Goal: Transaction & Acquisition: Book appointment/travel/reservation

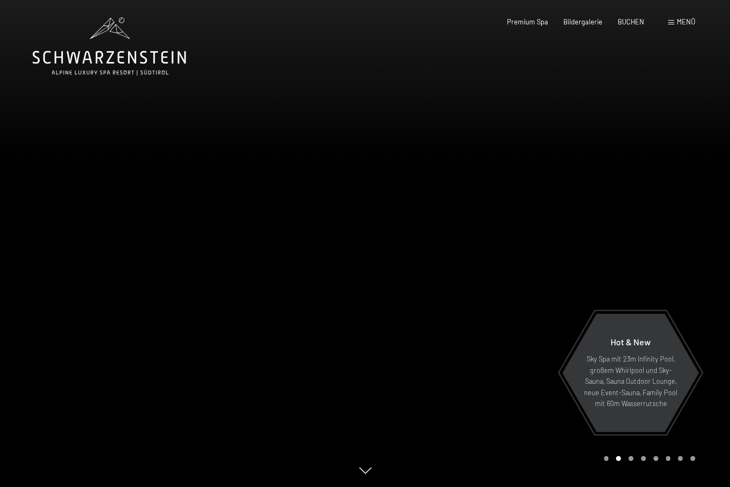
click at [674, 18] on div "Menü" at bounding box center [681, 22] width 27 height 10
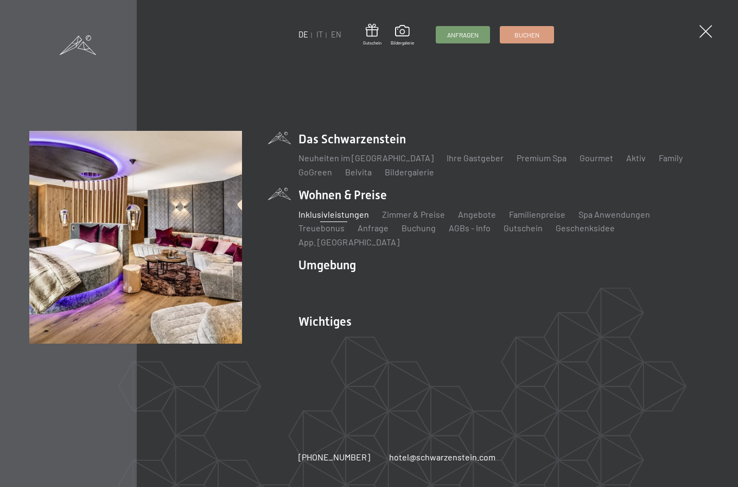
click at [339, 219] on link "Inklusivleistungen" at bounding box center [334, 214] width 71 height 10
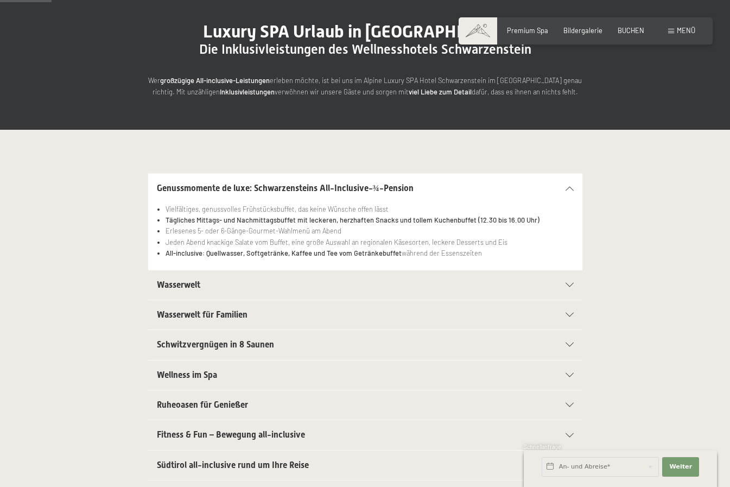
scroll to position [109, 0]
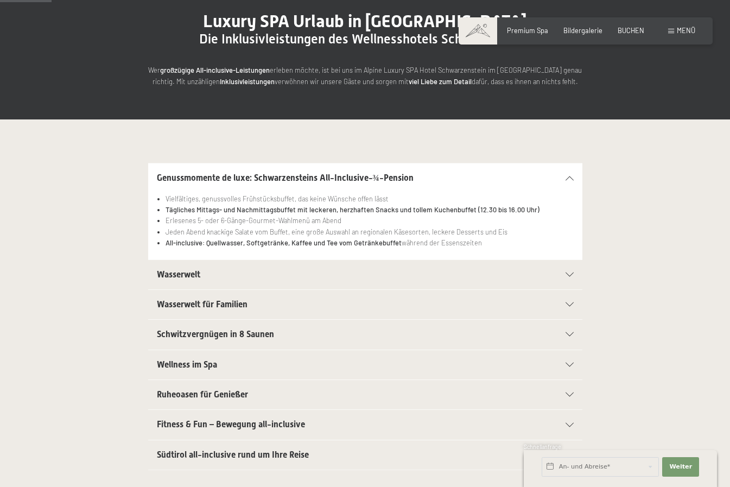
click at [564, 270] on div "Wasserwelt" at bounding box center [365, 274] width 417 height 29
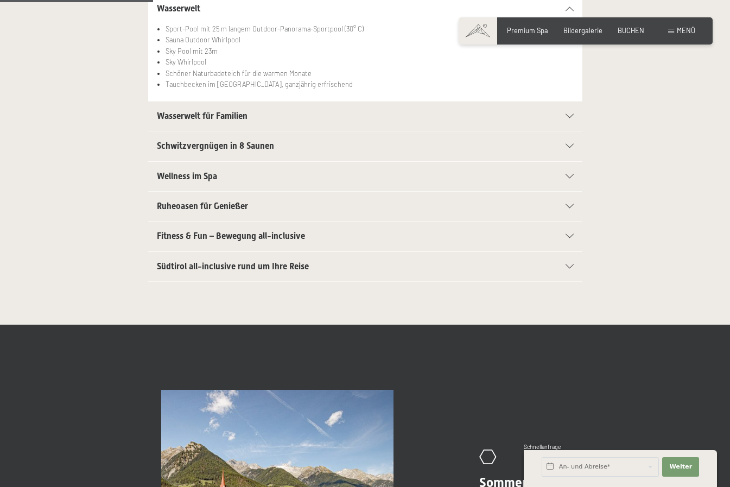
scroll to position [326, 0]
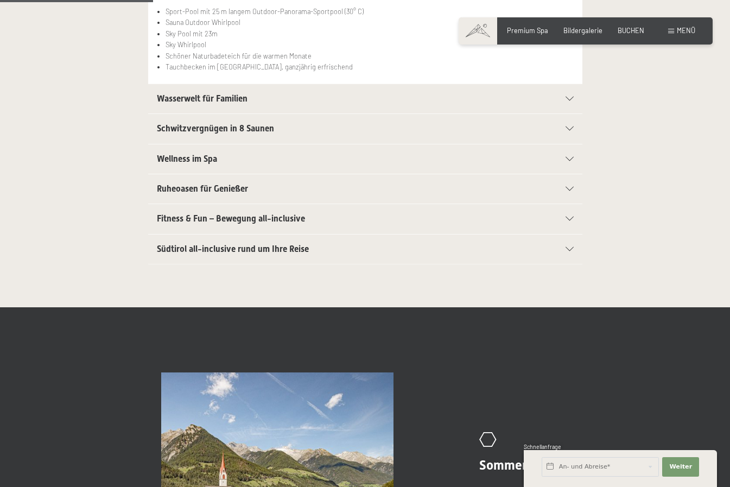
click at [571, 249] on icon at bounding box center [570, 249] width 8 height 4
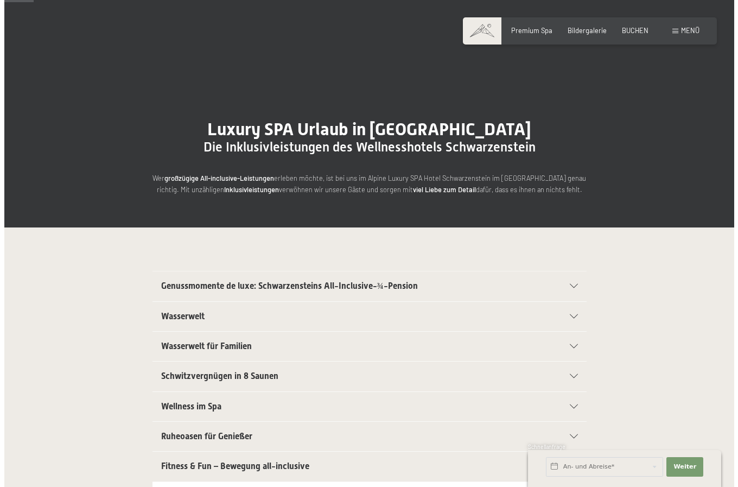
scroll to position [0, 0]
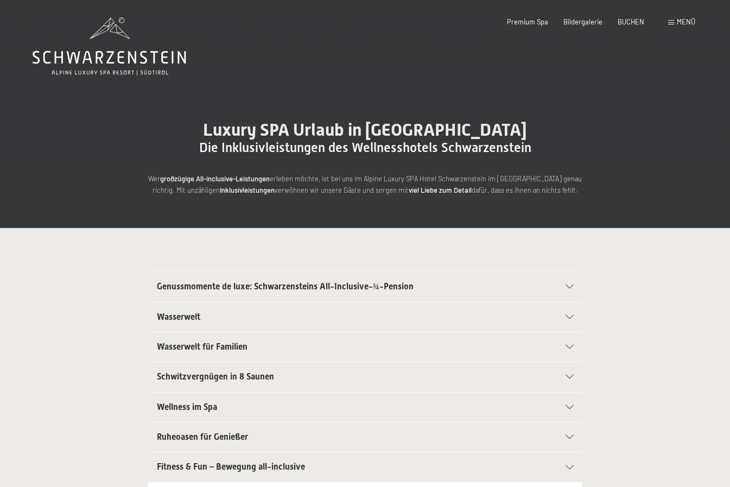
click at [674, 23] on div "Menü" at bounding box center [681, 22] width 27 height 10
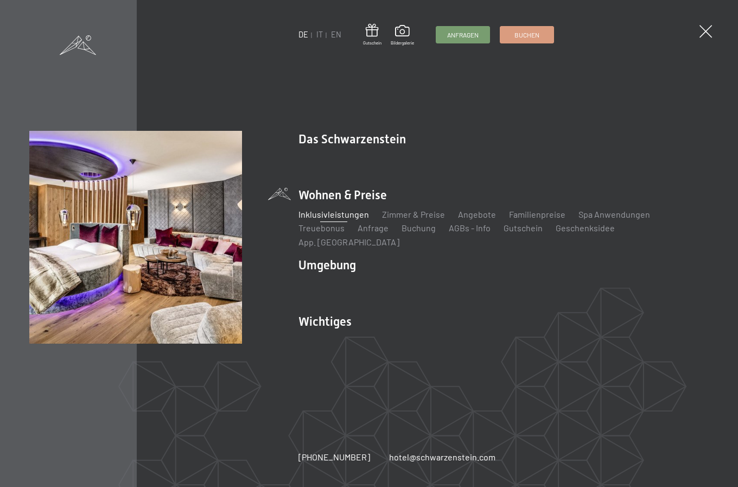
click at [527, 228] on ul "Inklusivleistungen Zimmer & Preise Liste Angebote Liste Familienpreise Spa Anwe…" at bounding box center [504, 229] width 411 height 40
click at [525, 219] on link "Familienpreise" at bounding box center [537, 214] width 56 height 10
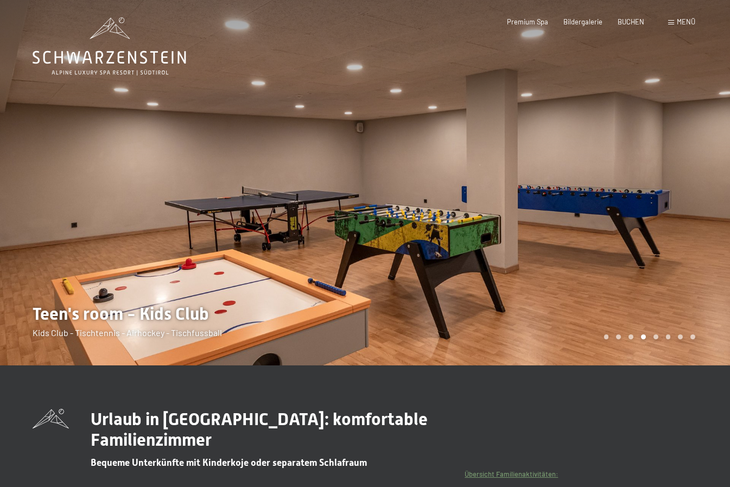
click at [684, 21] on span "Menü" at bounding box center [686, 21] width 18 height 9
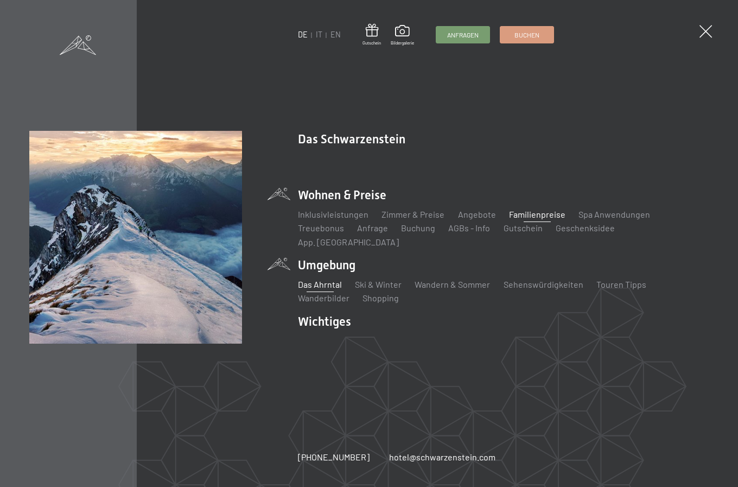
click at [320, 279] on link "Das Ahrntal" at bounding box center [321, 284] width 44 height 10
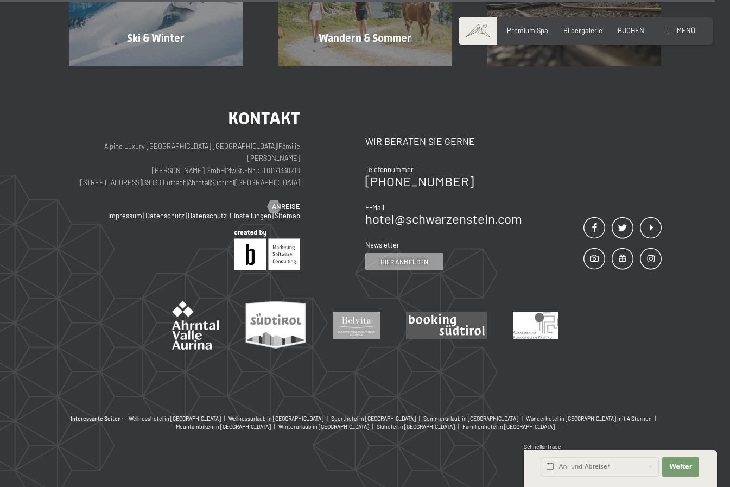
scroll to position [2796, 0]
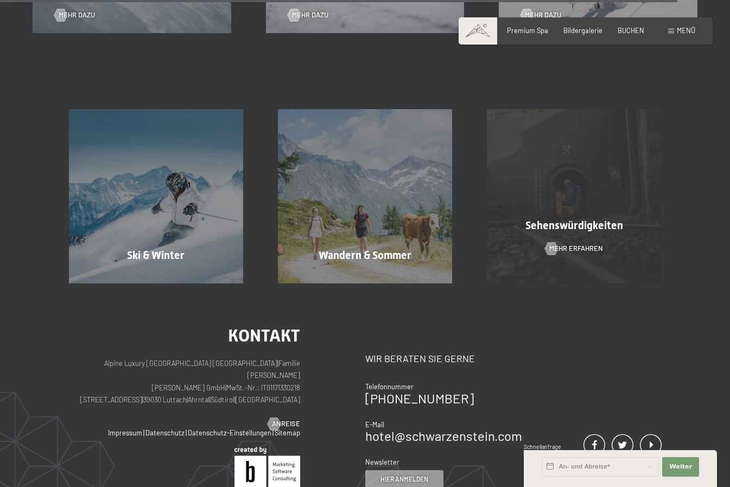
click at [588, 200] on div "Sehenswürdigkeiten Mehr erfahren" at bounding box center [574, 196] width 209 height 174
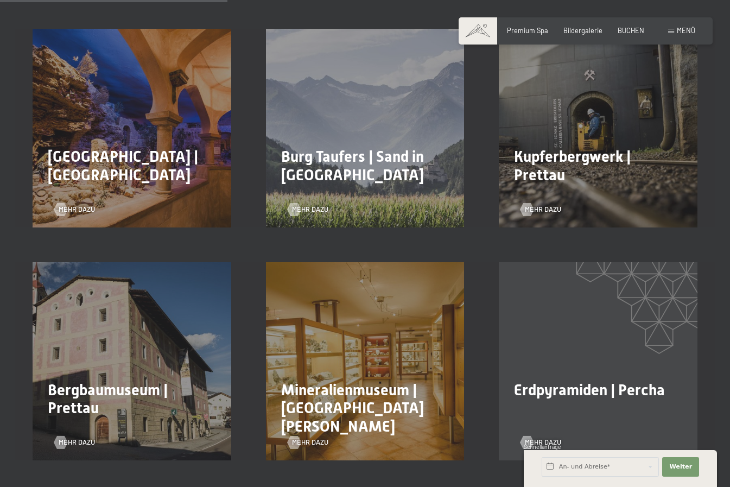
scroll to position [597, 0]
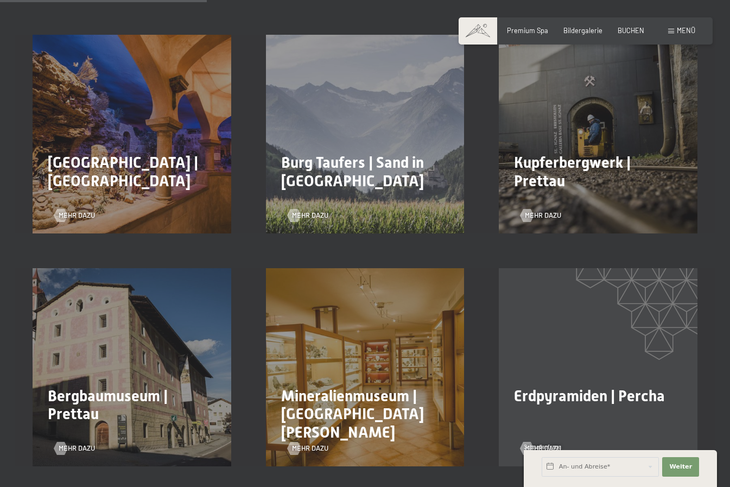
click at [640, 154] on h2 "Kupferbergwerk | Prettau" at bounding box center [598, 172] width 168 height 36
click at [535, 211] on div "Mehr dazu" at bounding box center [541, 216] width 41 height 10
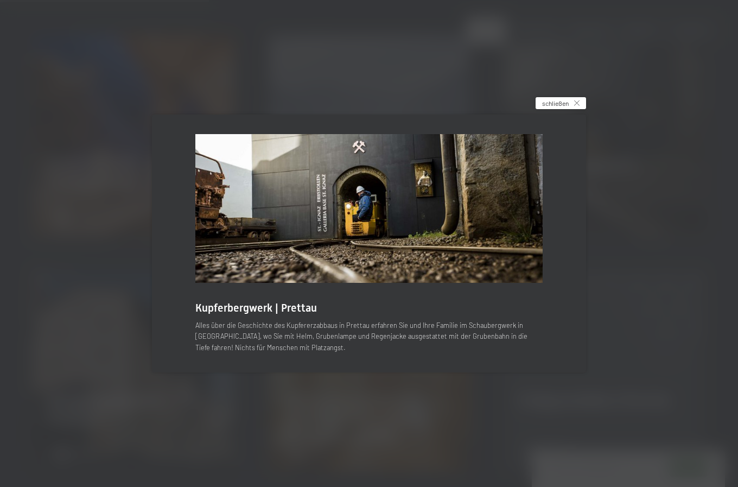
click at [566, 99] on span "schließen" at bounding box center [555, 103] width 27 height 9
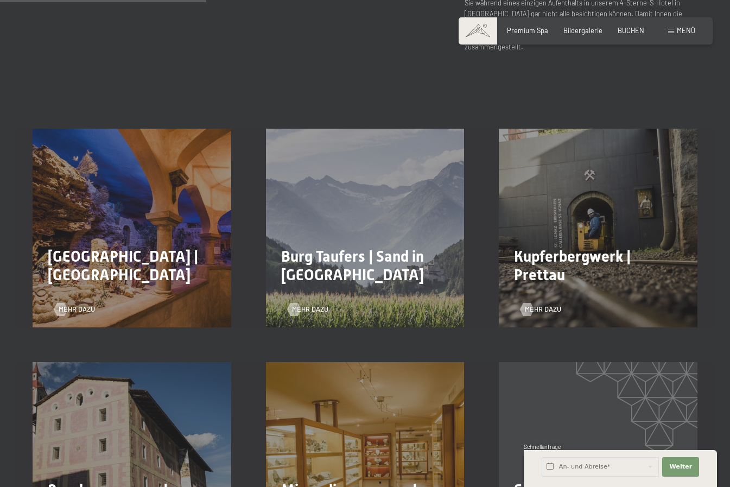
scroll to position [326, 0]
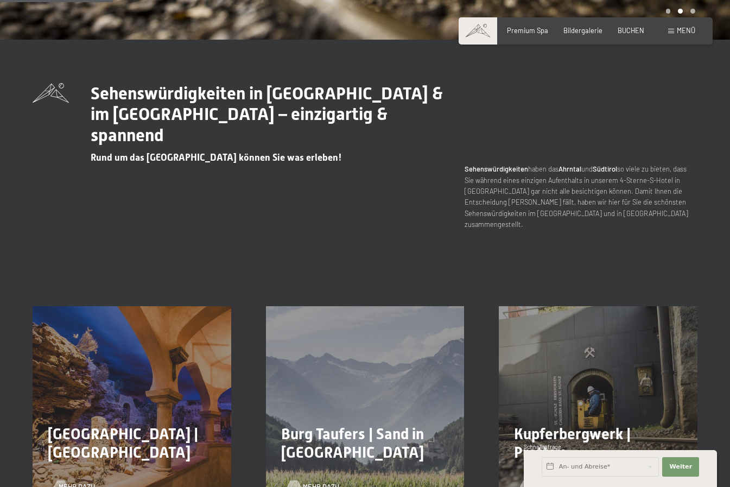
click at [318, 482] on span "Mehr dazu" at bounding box center [321, 487] width 36 height 10
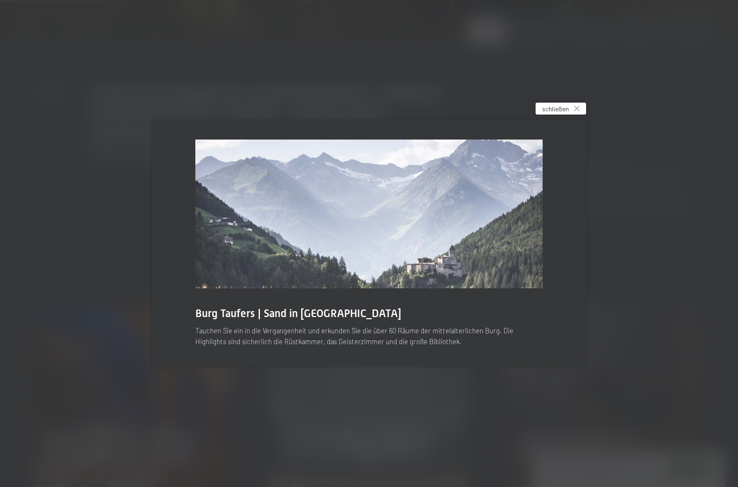
click at [572, 104] on div "schließen" at bounding box center [561, 109] width 51 height 12
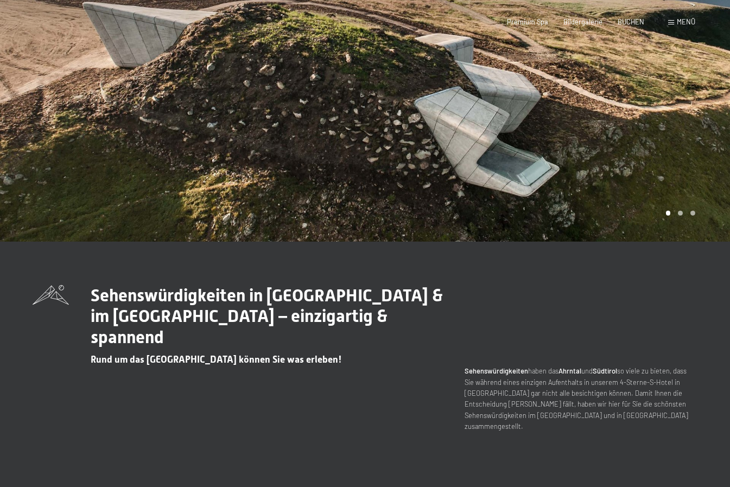
scroll to position [0, 0]
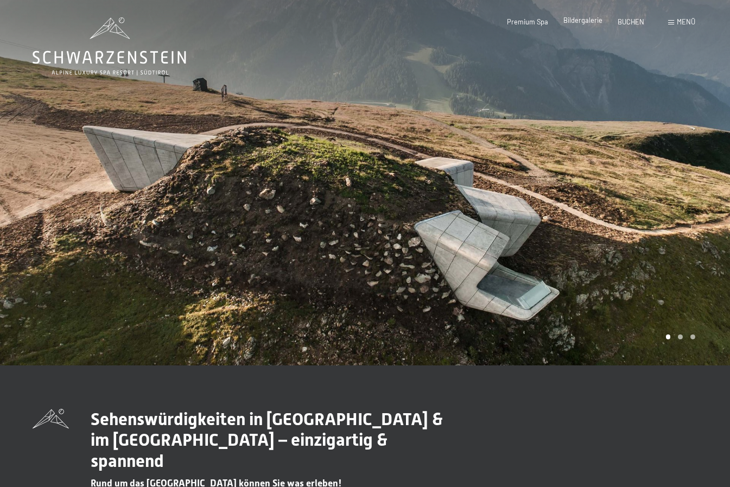
click at [580, 24] on span "Bildergalerie" at bounding box center [583, 20] width 39 height 9
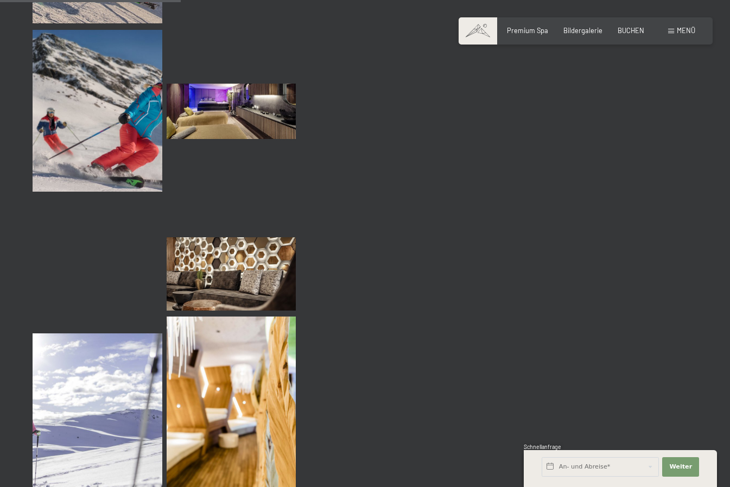
scroll to position [2552, 0]
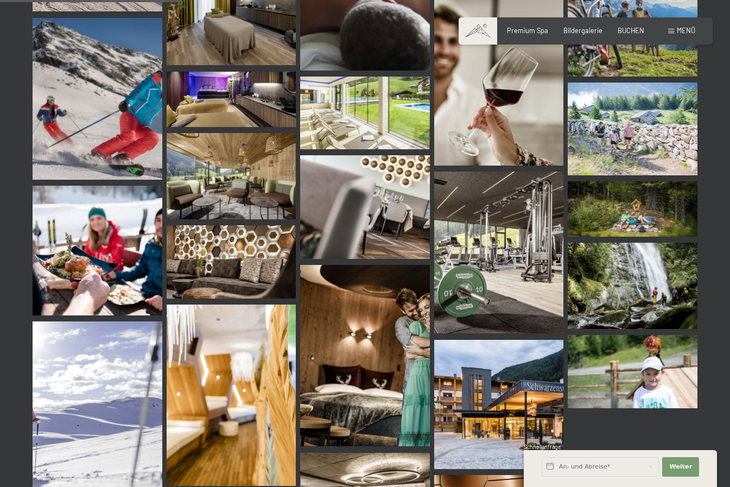
click at [671, 31] on span at bounding box center [671, 31] width 6 height 5
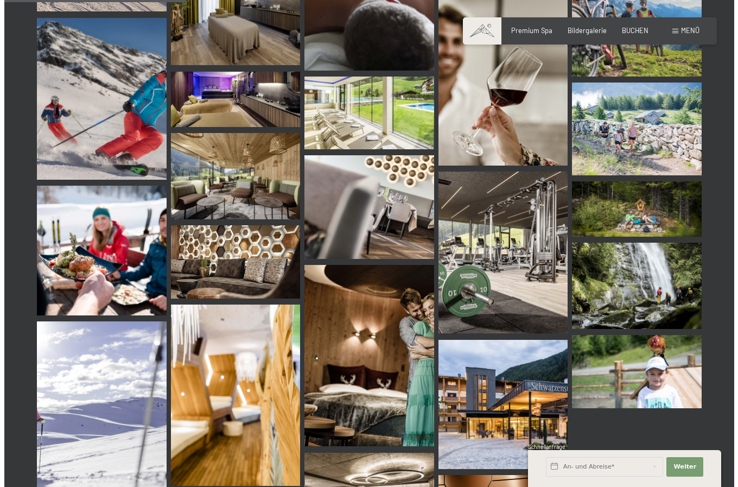
scroll to position [2577, 0]
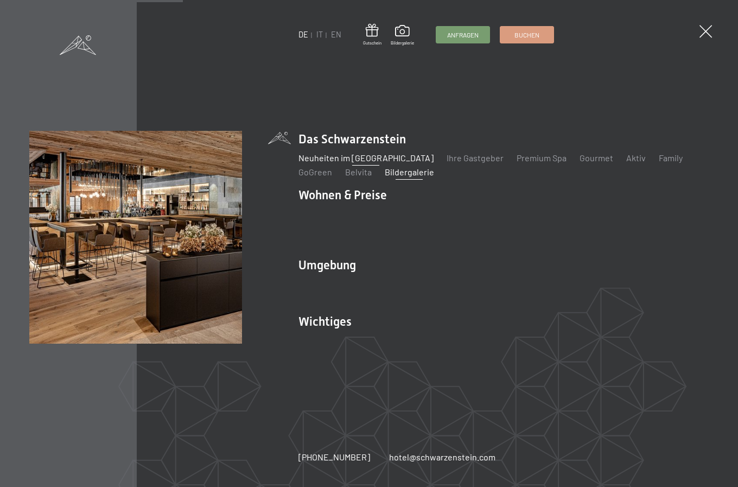
click at [337, 163] on link "Neuheiten im [GEOGRAPHIC_DATA]" at bounding box center [366, 158] width 135 height 10
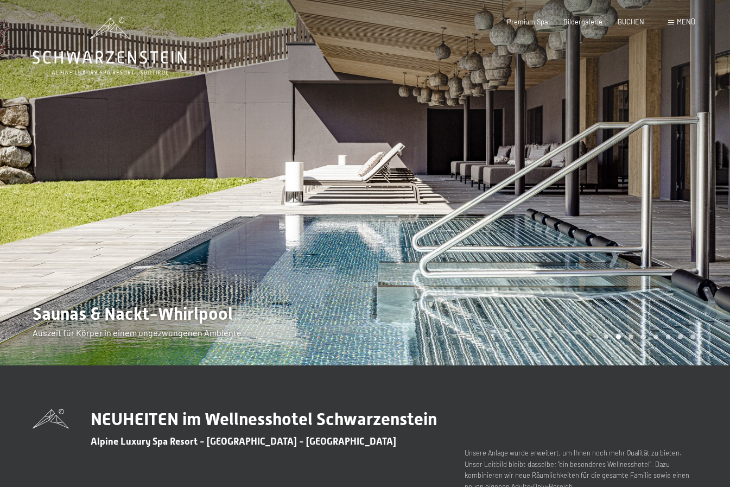
click at [696, 155] on div at bounding box center [547, 182] width 365 height 365
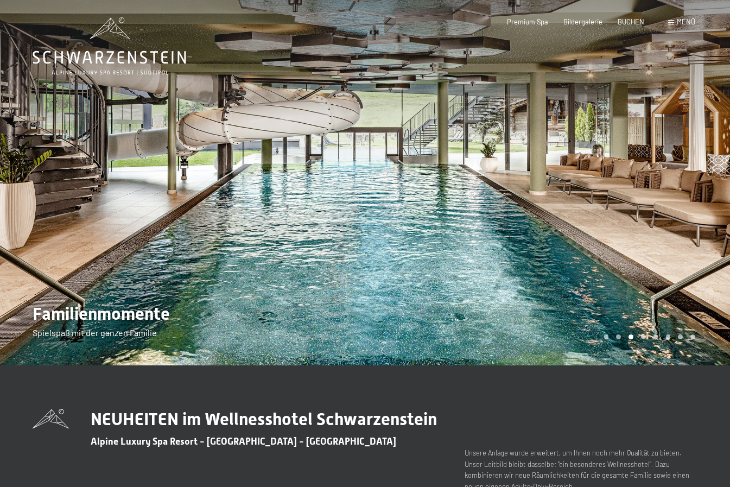
click at [696, 155] on div at bounding box center [547, 182] width 365 height 365
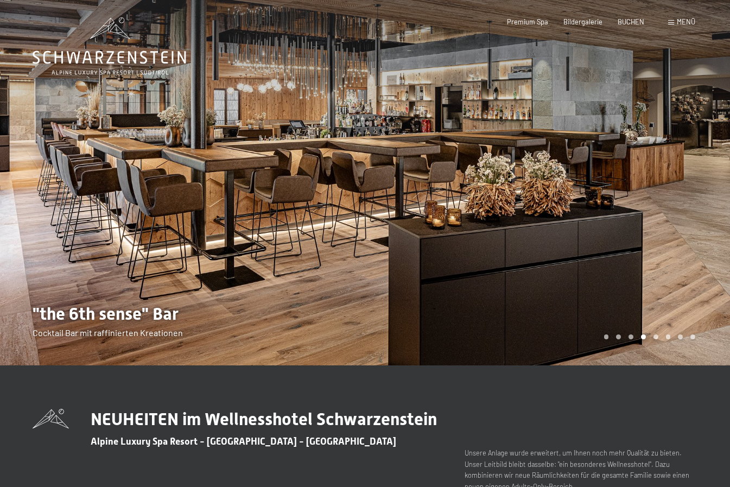
click at [696, 155] on div at bounding box center [547, 182] width 365 height 365
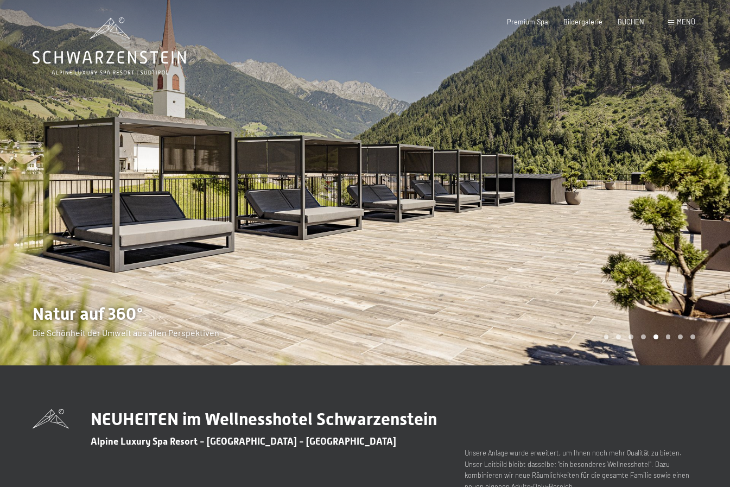
click at [696, 155] on div at bounding box center [547, 182] width 365 height 365
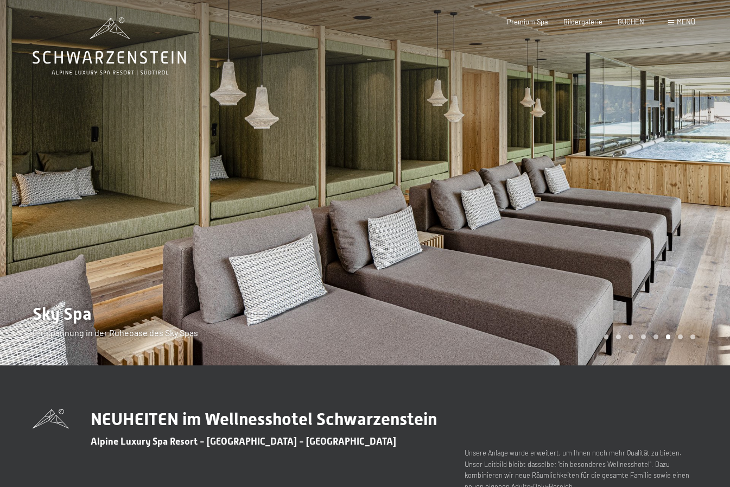
click at [696, 155] on div at bounding box center [547, 182] width 365 height 365
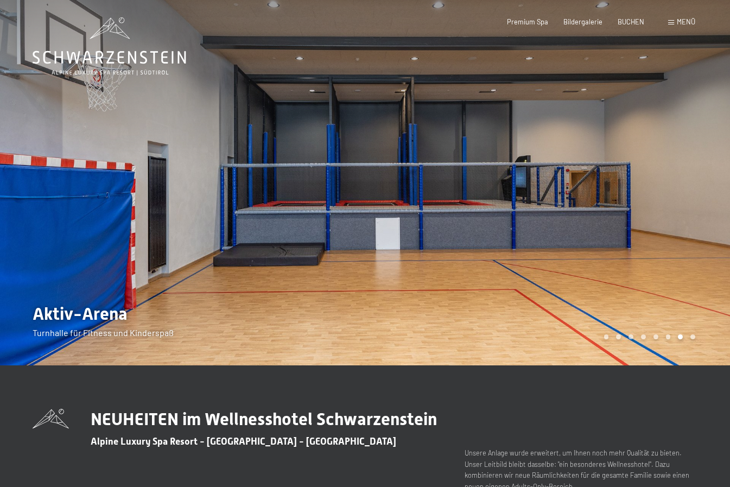
click at [696, 155] on div at bounding box center [547, 182] width 365 height 365
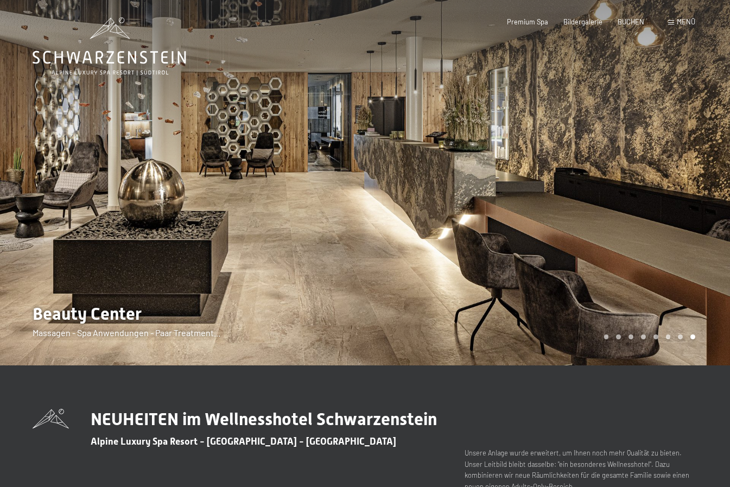
click at [696, 155] on div at bounding box center [547, 182] width 365 height 365
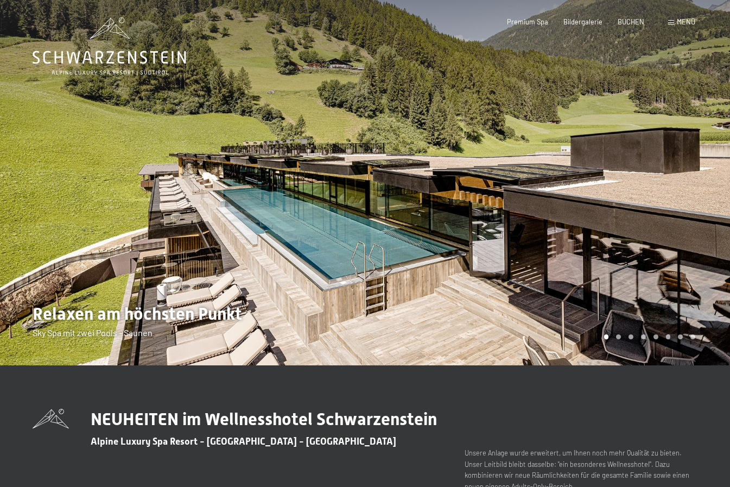
click at [696, 155] on div at bounding box center [547, 182] width 365 height 365
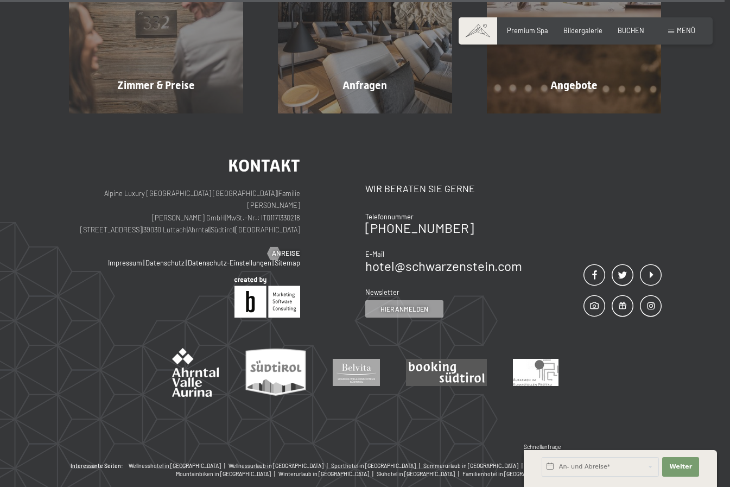
scroll to position [3403, 0]
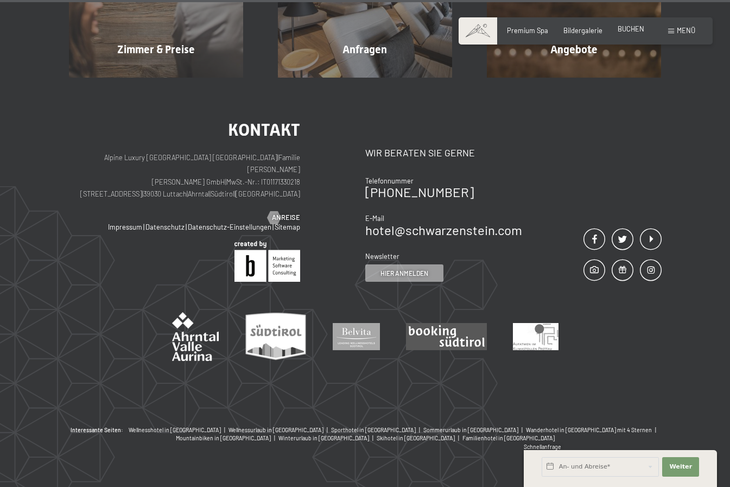
click at [623, 28] on span "BUCHEN" at bounding box center [631, 28] width 27 height 9
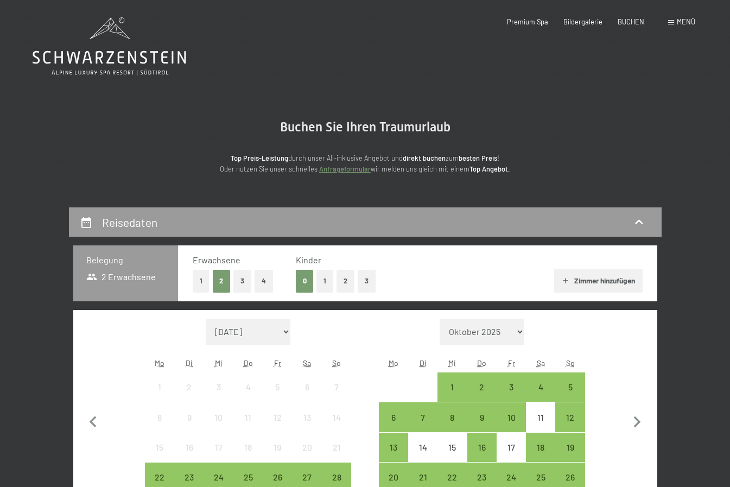
click at [347, 279] on button "2" at bounding box center [346, 281] width 18 height 22
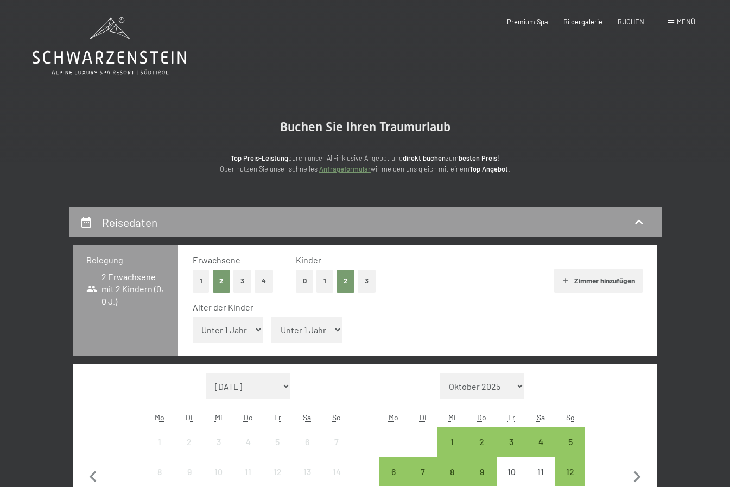
click at [238, 327] on select "Unter 1 Jahr 1 Jahr 2 Jahre 3 Jahre 4 Jahre 5 Jahre 6 Jahre 7 Jahre 8 Jahre 9 J…" at bounding box center [228, 330] width 71 height 26
select select "11"
click at [193, 317] on select "Unter 1 Jahr 1 Jahr 2 Jahre 3 Jahre 4 Jahre 5 Jahre 6 Jahre 7 Jahre 8 Jahre 9 J…" at bounding box center [228, 330] width 71 height 26
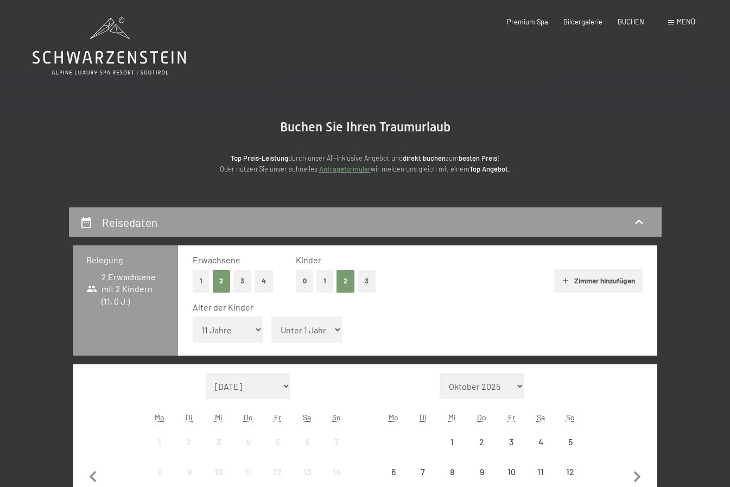
drag, startPoint x: 304, startPoint y: 324, endPoint x: 304, endPoint y: 315, distance: 8.1
click at [304, 324] on select "Unter 1 Jahr 1 Jahr 2 Jahre 3 Jahre 4 Jahre 5 Jahre 6 Jahre 7 Jahre 8 Jahre 9 J…" at bounding box center [307, 330] width 71 height 26
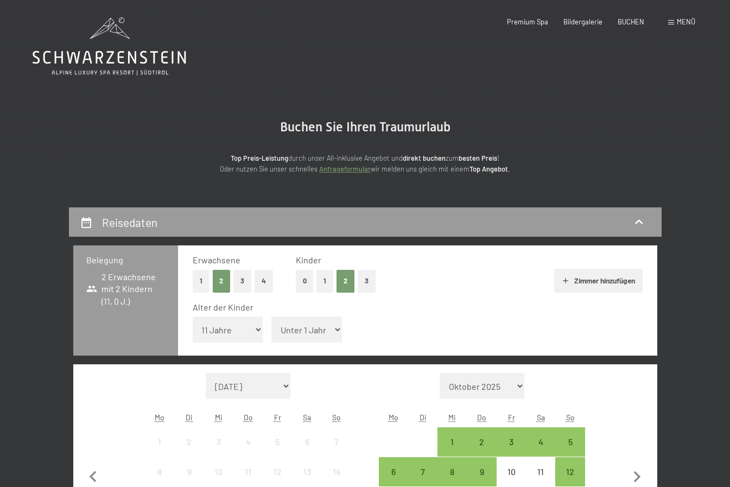
select select "8"
click at [272, 317] on select "Unter 1 Jahr 1 Jahr 2 Jahre 3 Jahre 4 Jahre 5 Jahre 6 Jahre 7 Jahre 8 Jahre 9 J…" at bounding box center [307, 330] width 71 height 26
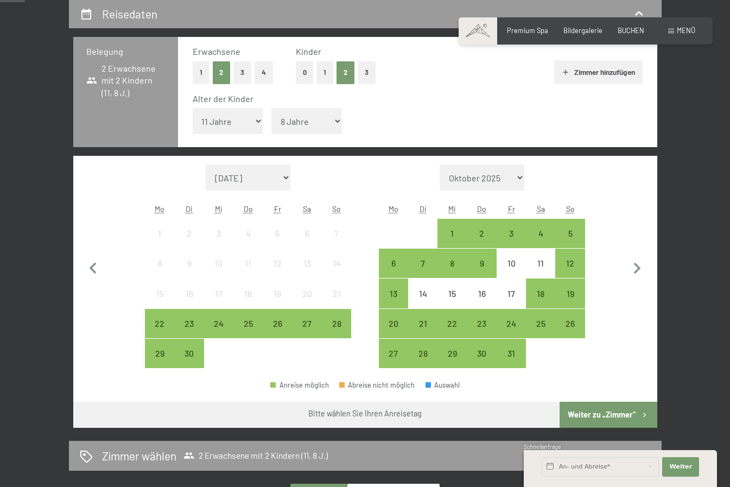
scroll to position [217, 0]
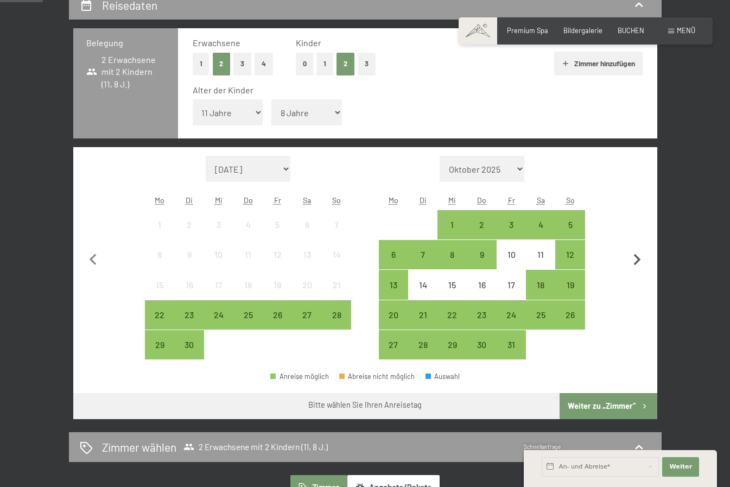
click at [636, 264] on icon "button" at bounding box center [637, 259] width 7 height 11
select select "[DATE]"
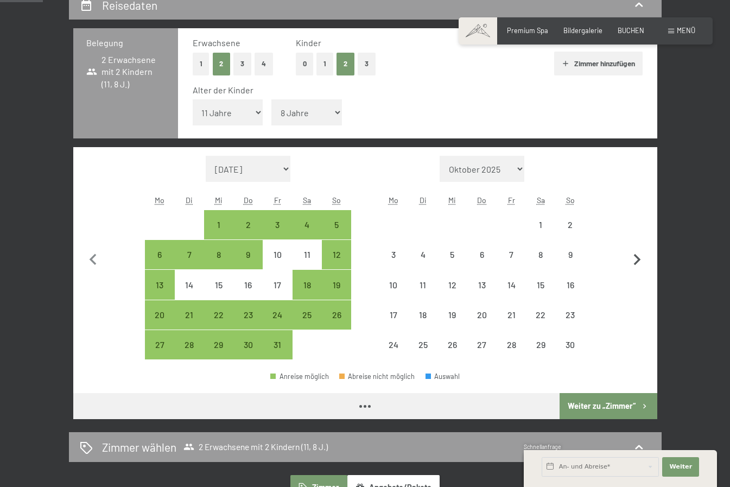
select select "[DATE]"
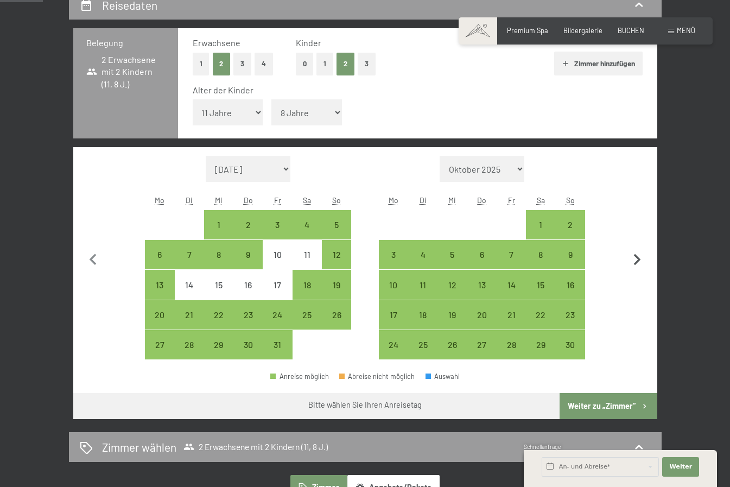
click at [636, 264] on icon "button" at bounding box center [637, 259] width 7 height 11
select select "[DATE]"
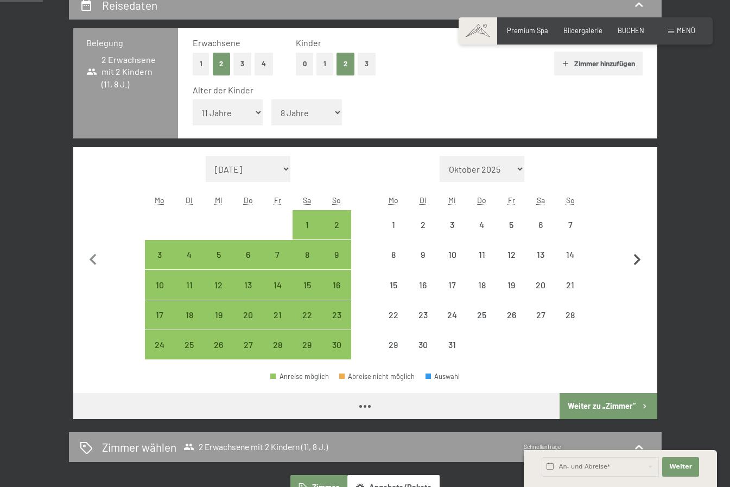
select select "[DATE]"
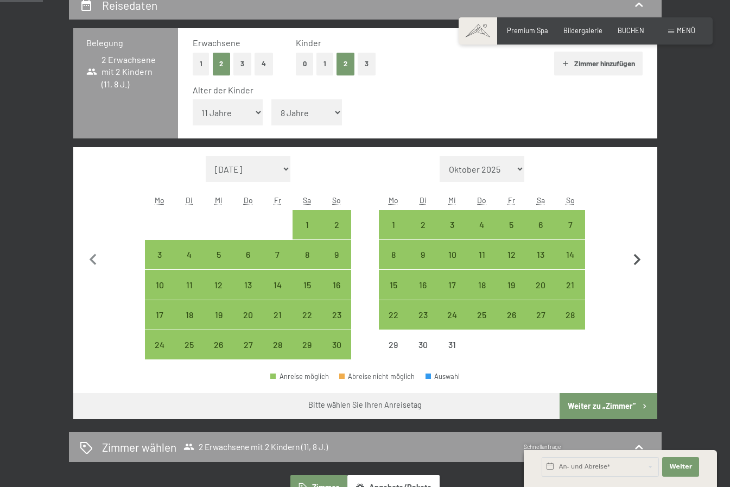
click at [636, 264] on icon "button" at bounding box center [637, 259] width 7 height 11
select select "[DATE]"
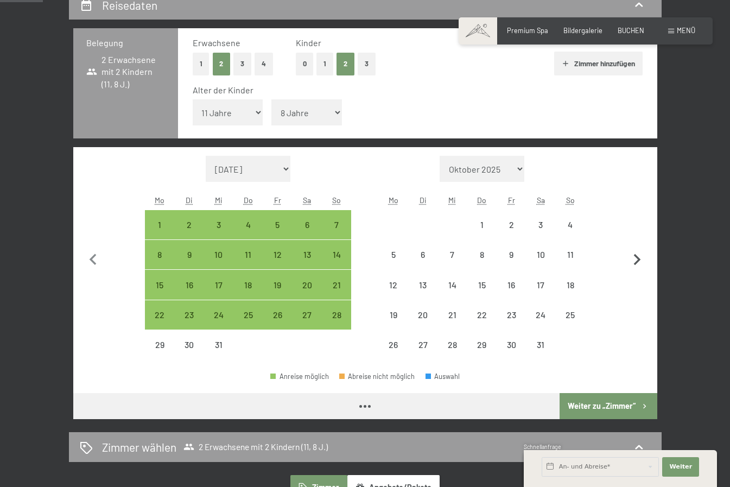
click at [636, 264] on icon "button" at bounding box center [637, 259] width 7 height 11
select select "[DATE]"
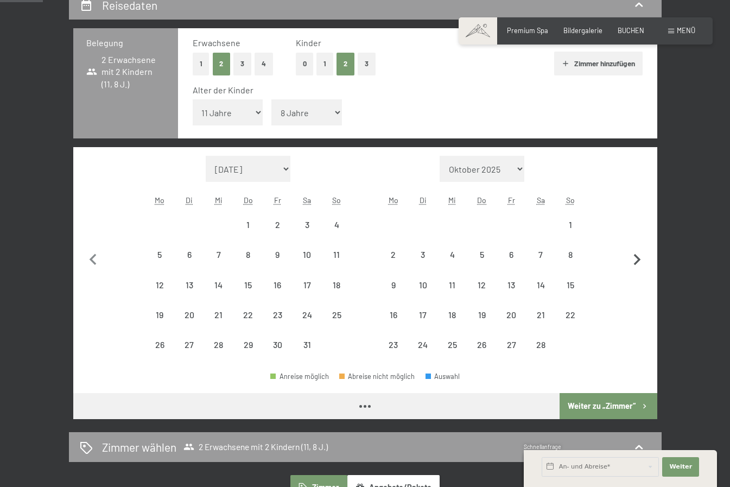
click at [636, 264] on icon "button" at bounding box center [637, 259] width 7 height 11
click at [636, 264] on icon "button" at bounding box center [637, 260] width 23 height 23
select select "[DATE]"
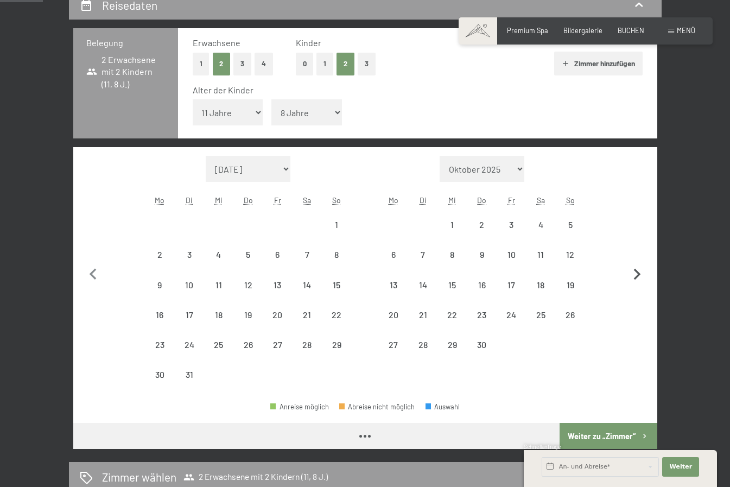
click at [636, 264] on icon "button" at bounding box center [637, 274] width 23 height 23
select select "[DATE]"
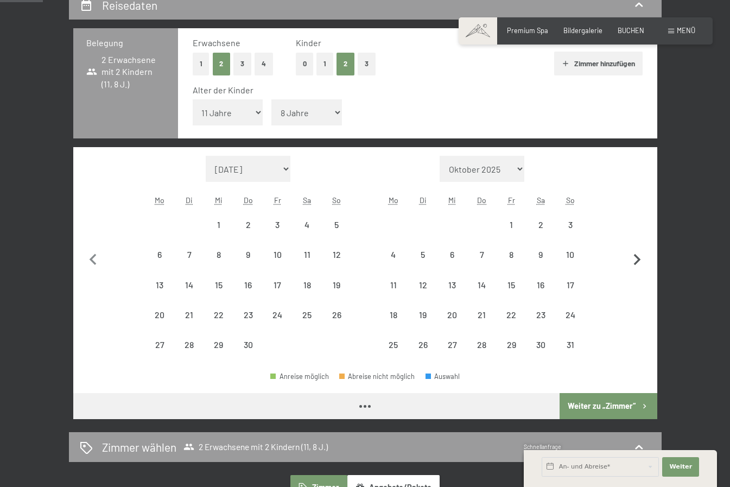
click at [636, 264] on icon "button" at bounding box center [637, 259] width 7 height 11
select select "[DATE]"
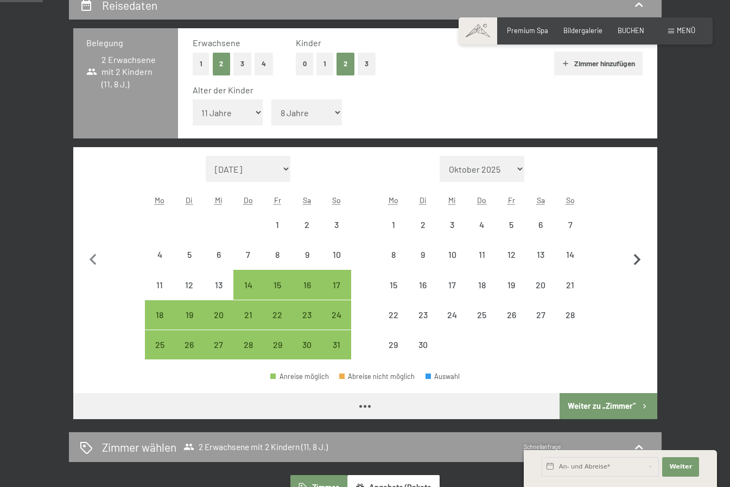
select select "[DATE]"
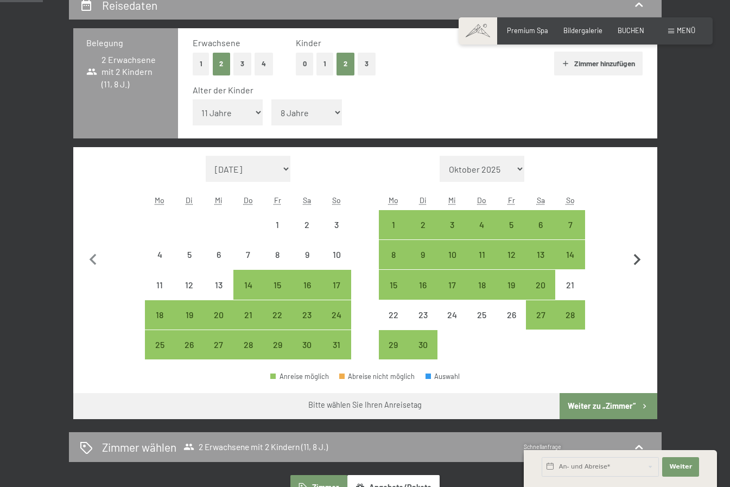
click at [636, 264] on icon "button" at bounding box center [637, 259] width 7 height 11
select select "[DATE]"
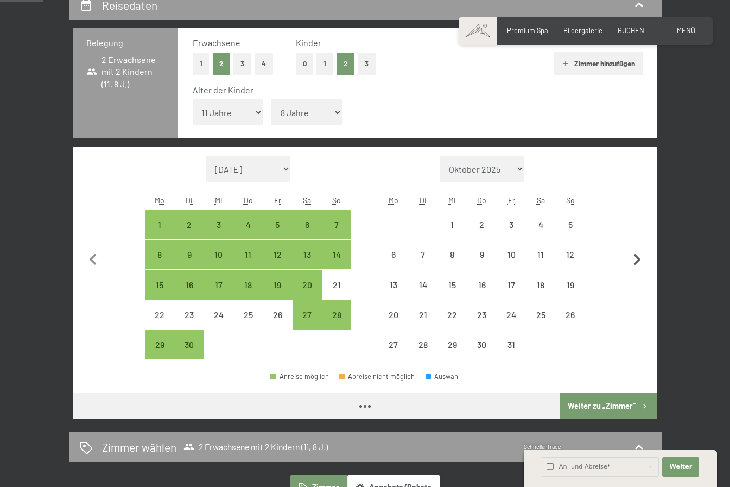
select select "[DATE]"
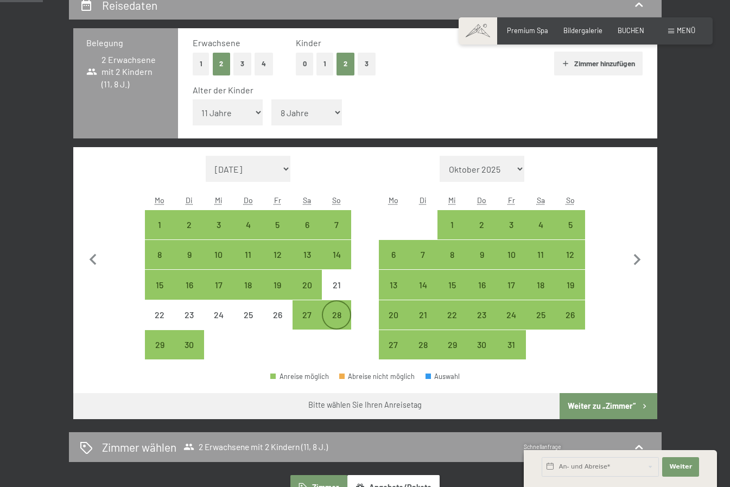
click at [337, 313] on div "28" at bounding box center [336, 324] width 27 height 27
select select "[DATE]"
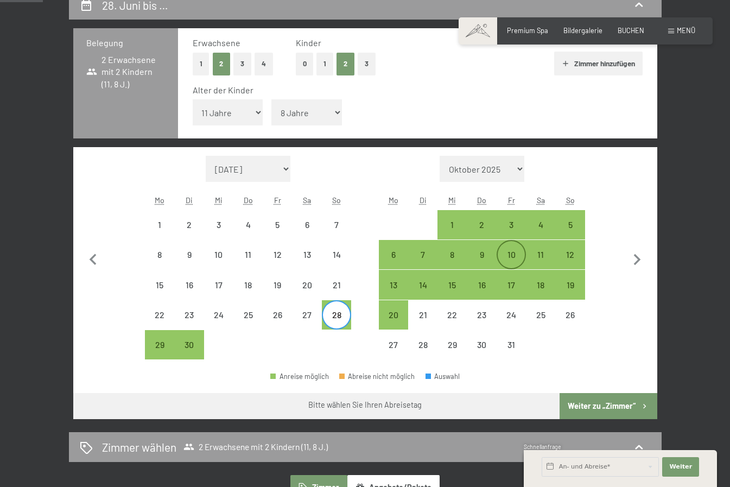
click at [512, 254] on div "10" at bounding box center [511, 263] width 27 height 27
select select "[DATE]"
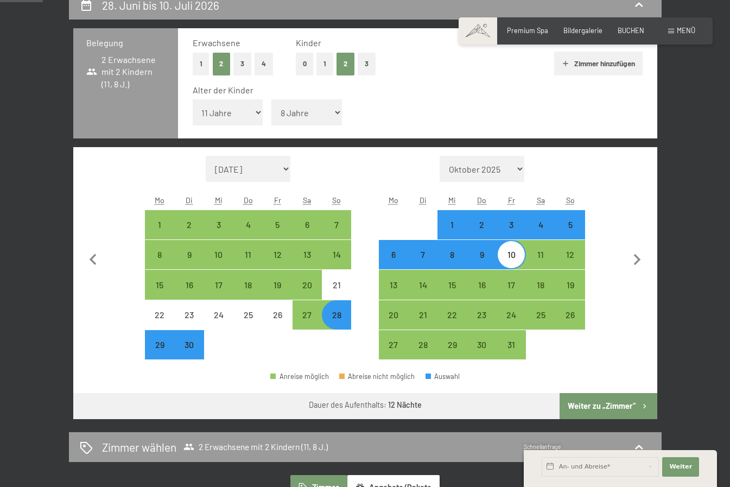
click at [608, 402] on button "Weiter zu „Zimmer“" at bounding box center [608, 406] width 97 height 26
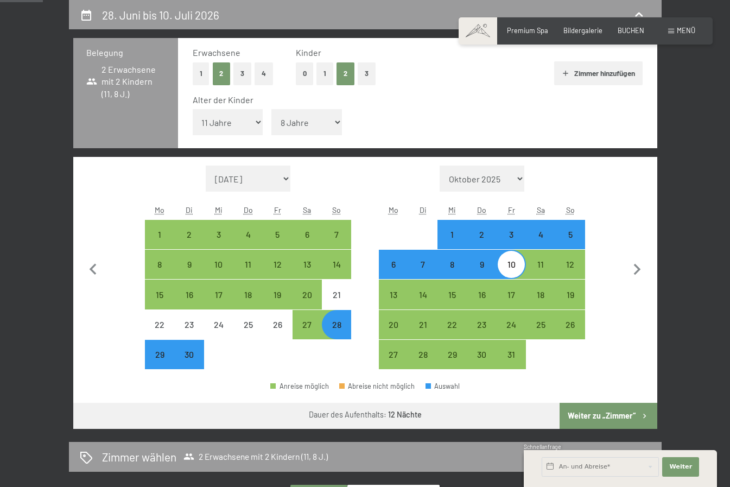
select select "[DATE]"
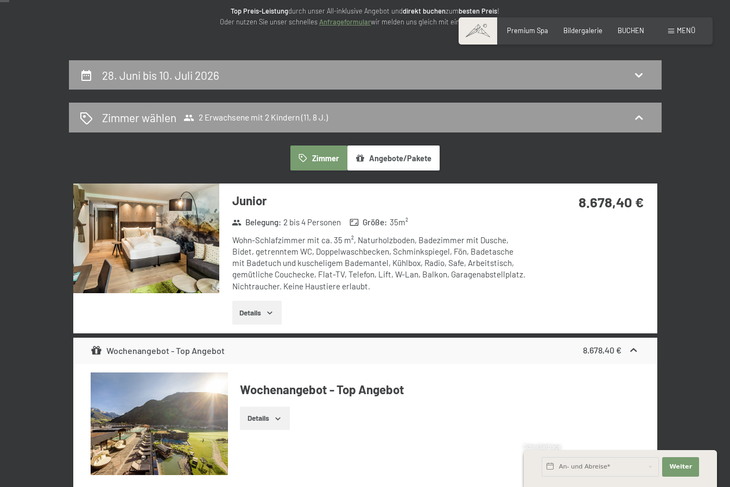
scroll to position [153, 0]
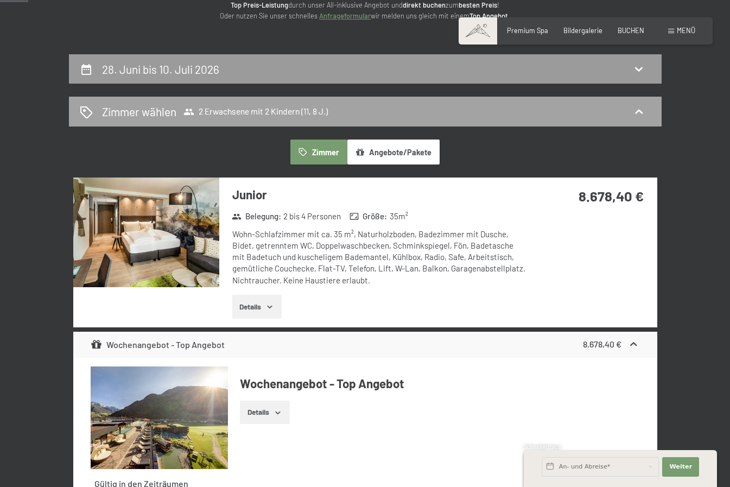
click at [637, 111] on icon at bounding box center [639, 111] width 8 height 4
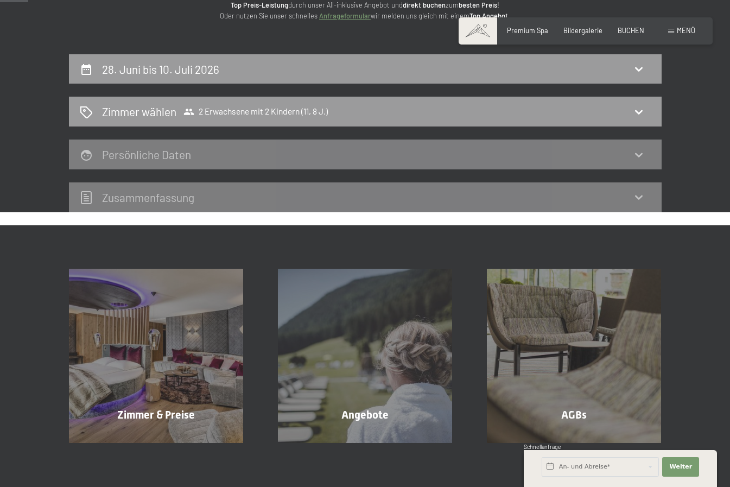
click at [675, 149] on div "[DATE] bis [DATE] Zimmer wählen 2 Erwachsene mit 2 Kindern (11, 8 J.) Persönlic…" at bounding box center [365, 133] width 658 height 158
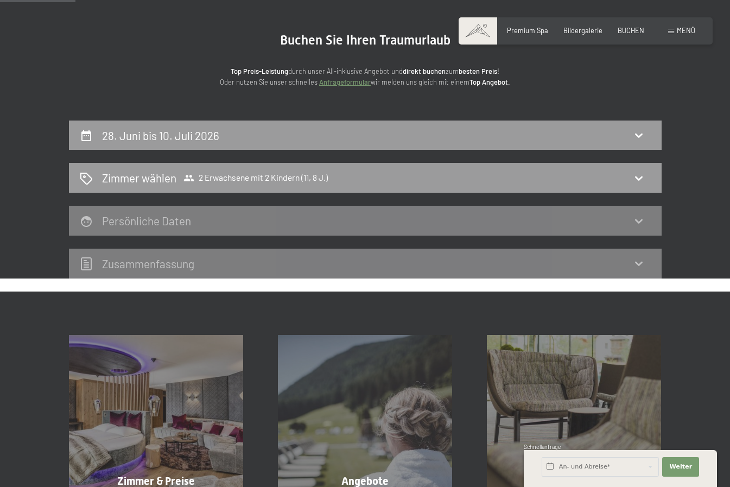
scroll to position [0, 0]
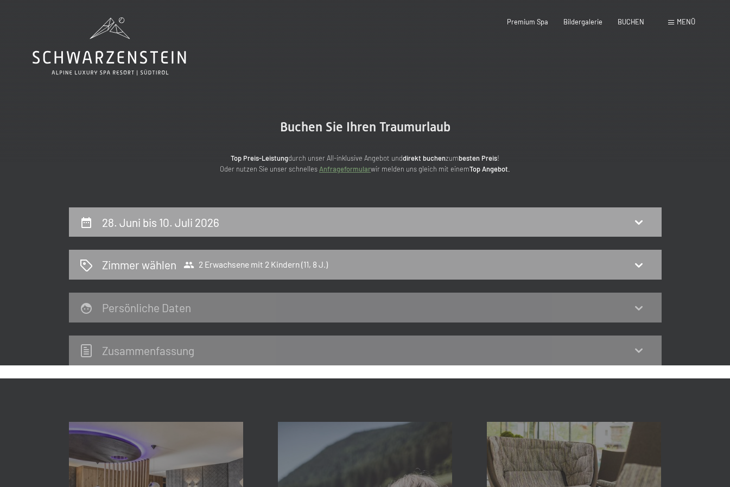
click at [542, 226] on div "28. Juni bis 10. Juli 2026" at bounding box center [365, 222] width 571 height 16
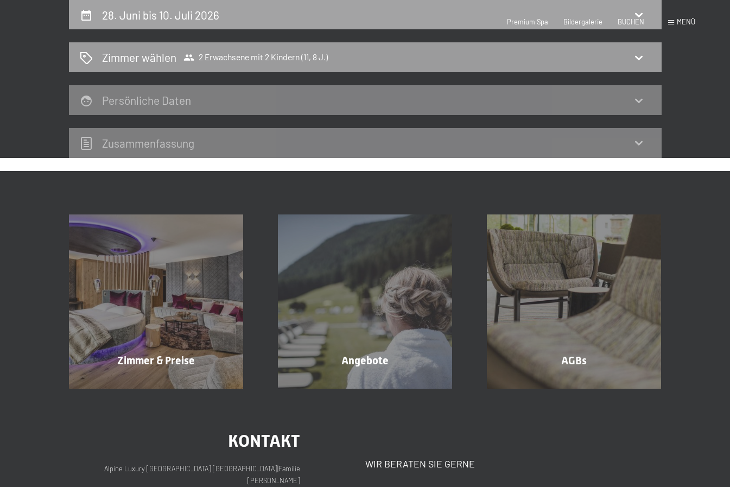
select select "11"
select select "8"
select select "[DATE]"
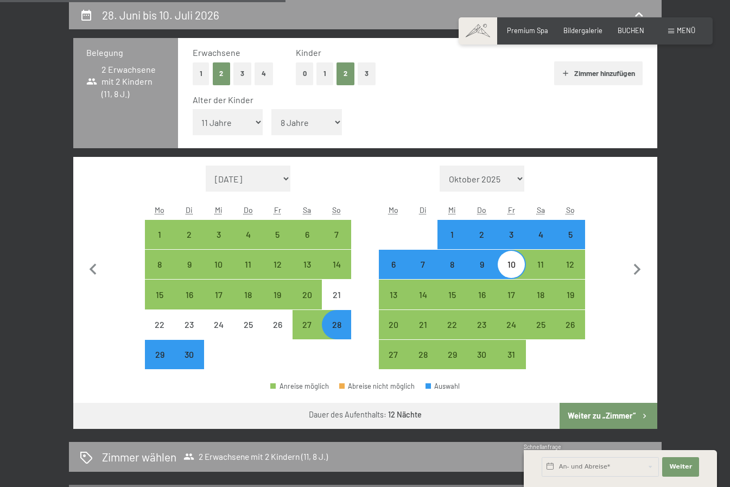
click at [338, 328] on div "28" at bounding box center [336, 333] width 27 height 27
select select "[DATE]"
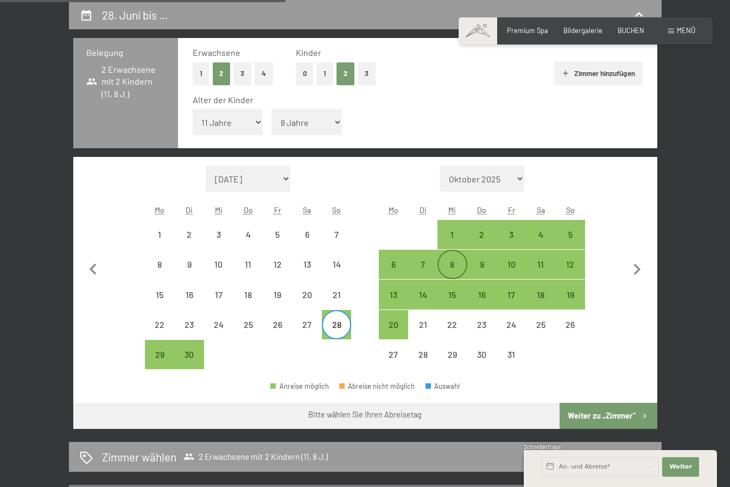
click at [453, 262] on div "8" at bounding box center [452, 273] width 27 height 27
select select "[DATE]"
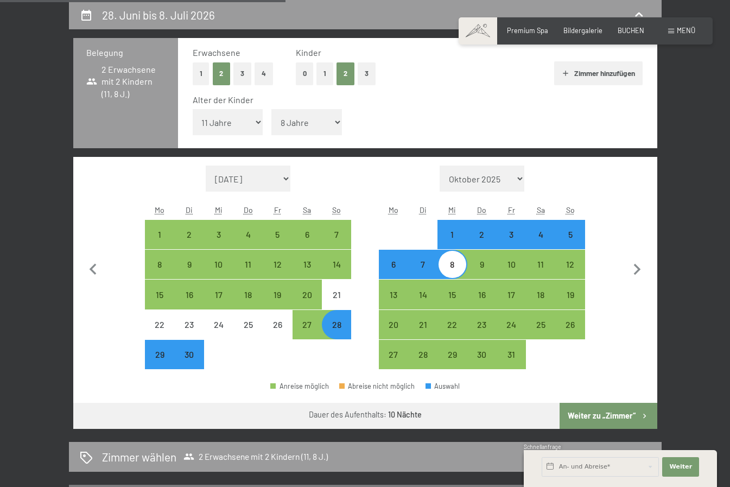
click at [626, 418] on button "Weiter zu „Zimmer“" at bounding box center [608, 416] width 97 height 26
select select "[DATE]"
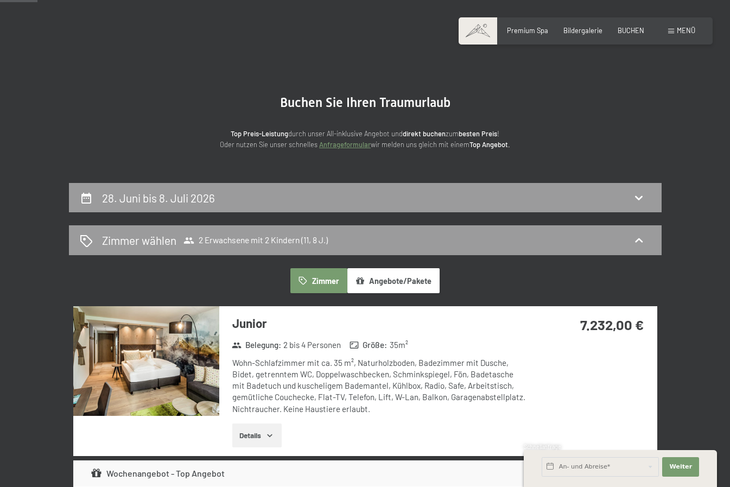
scroll to position [0, 0]
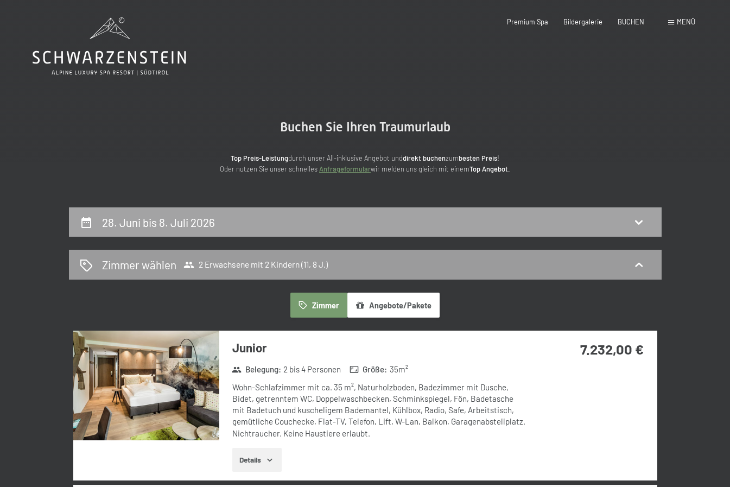
click at [552, 225] on div "28. Juni bis 8. Juli 2026" at bounding box center [365, 222] width 571 height 16
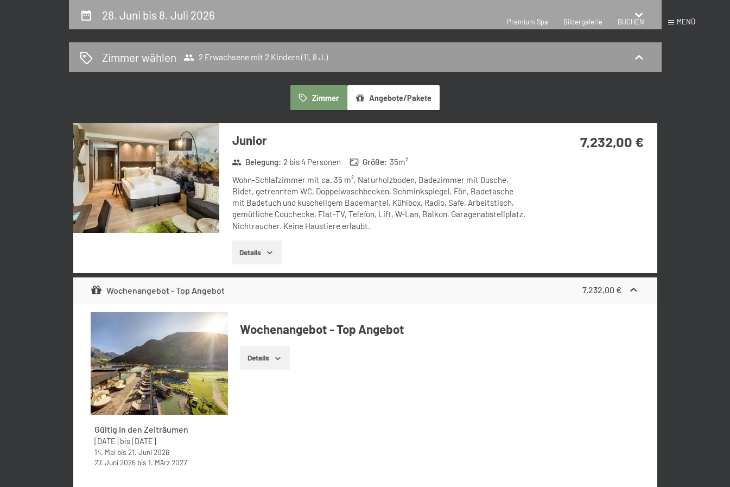
select select "11"
select select "8"
select select "[DATE]"
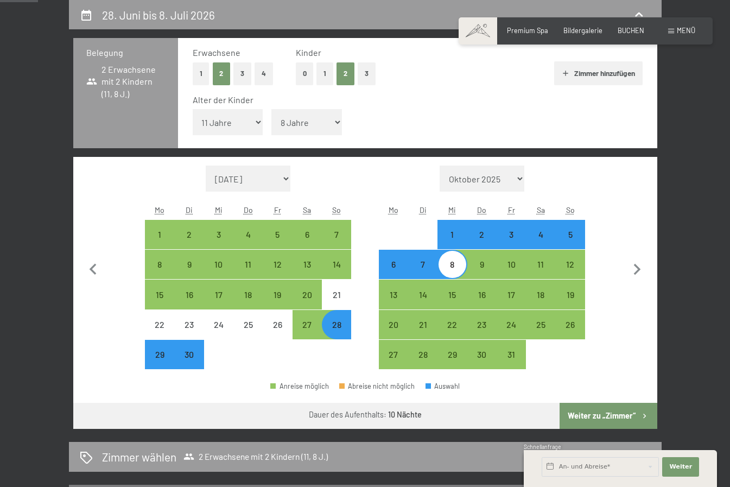
click at [540, 234] on div "4" at bounding box center [540, 243] width 27 height 27
select select "[DATE]"
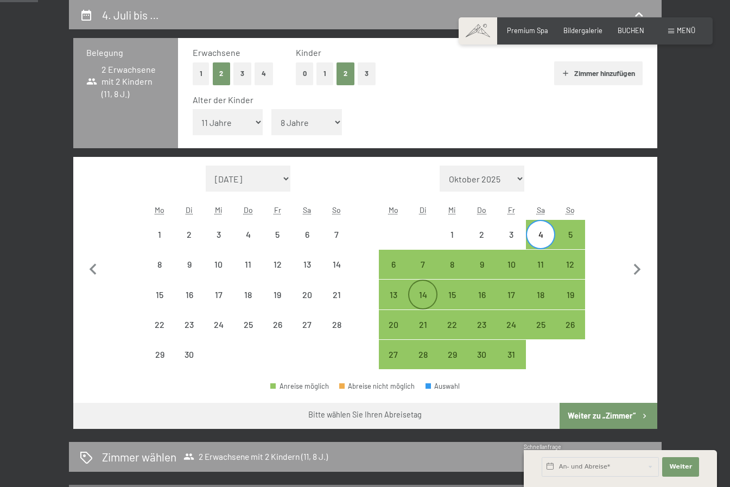
click at [424, 292] on div "14" at bounding box center [422, 304] width 27 height 27
select select "[DATE]"
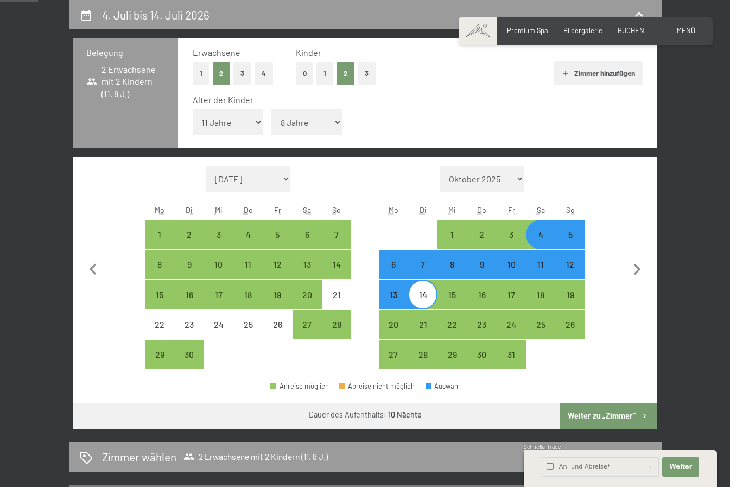
click at [612, 415] on button "Weiter zu „Zimmer“" at bounding box center [608, 416] width 97 height 26
select select "[DATE]"
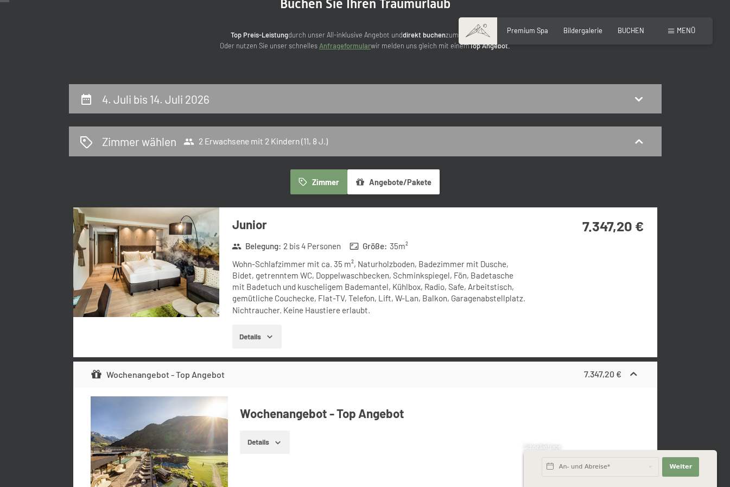
scroll to position [163, 0]
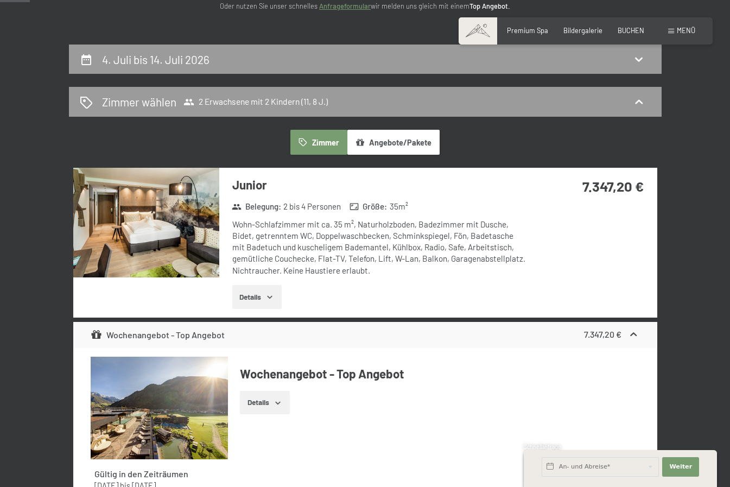
click at [190, 243] on img at bounding box center [146, 223] width 146 height 110
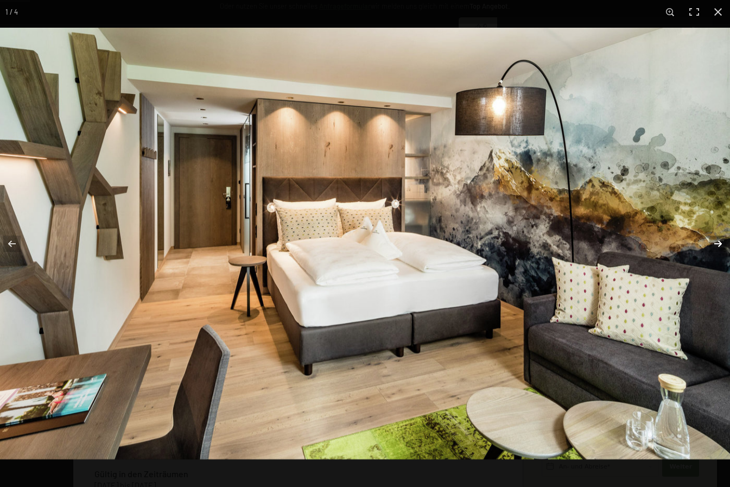
click at [718, 243] on button "button" at bounding box center [711, 244] width 38 height 54
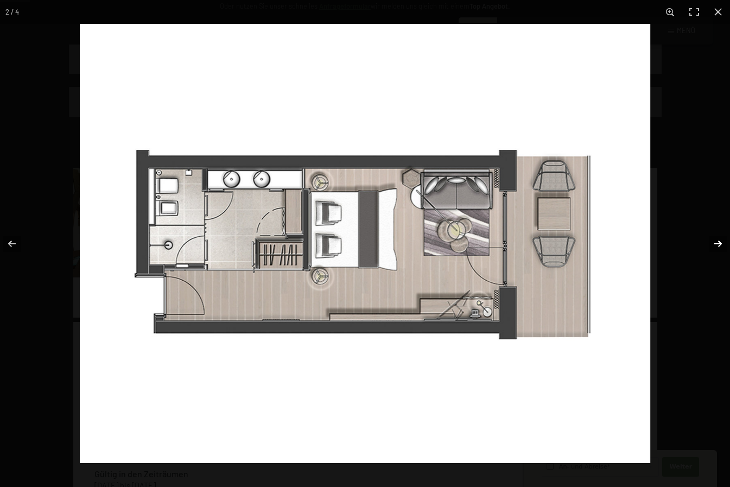
click at [718, 243] on button "button" at bounding box center [711, 244] width 38 height 54
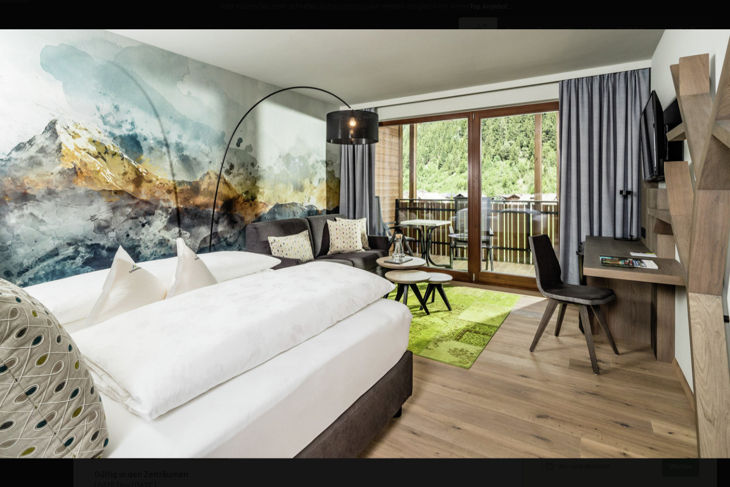
click at [718, 243] on button "button" at bounding box center [711, 244] width 38 height 54
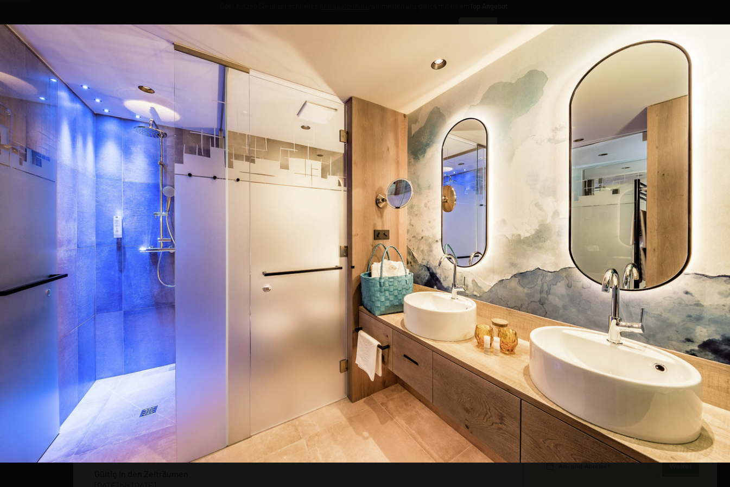
click at [718, 243] on button "button" at bounding box center [711, 244] width 38 height 54
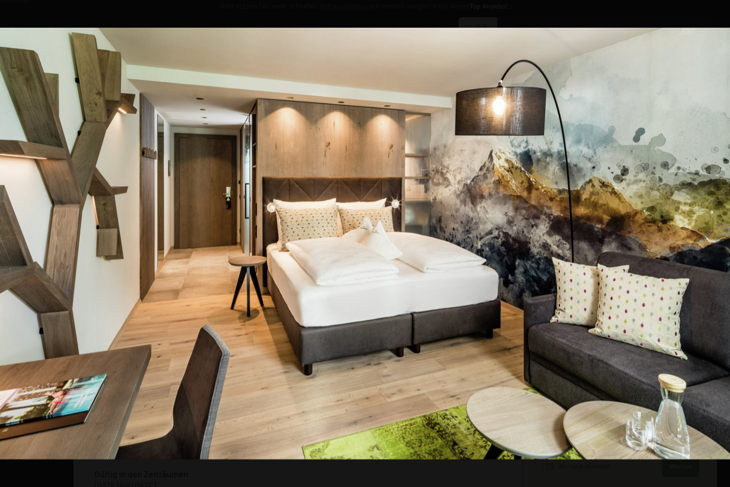
click at [718, 243] on button "button" at bounding box center [711, 244] width 38 height 54
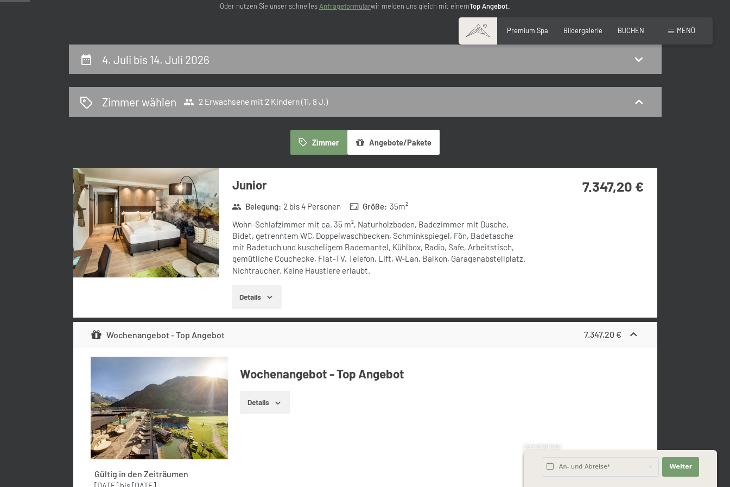
click at [0, 0] on button "button" at bounding box center [0, 0] width 0 height 0
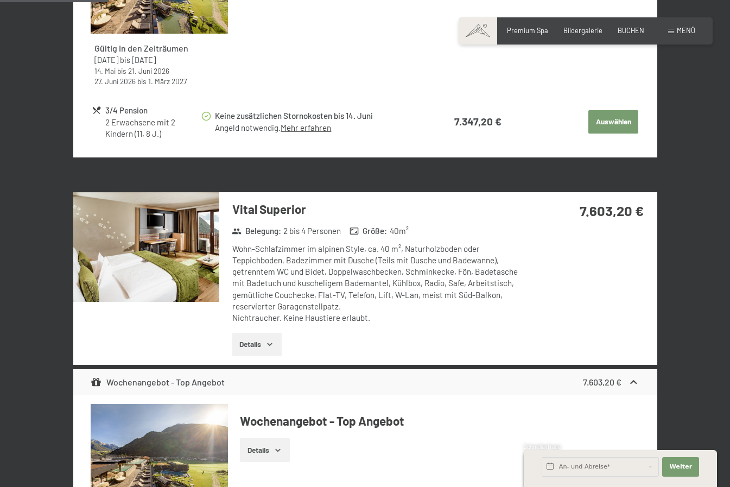
scroll to position [597, 0]
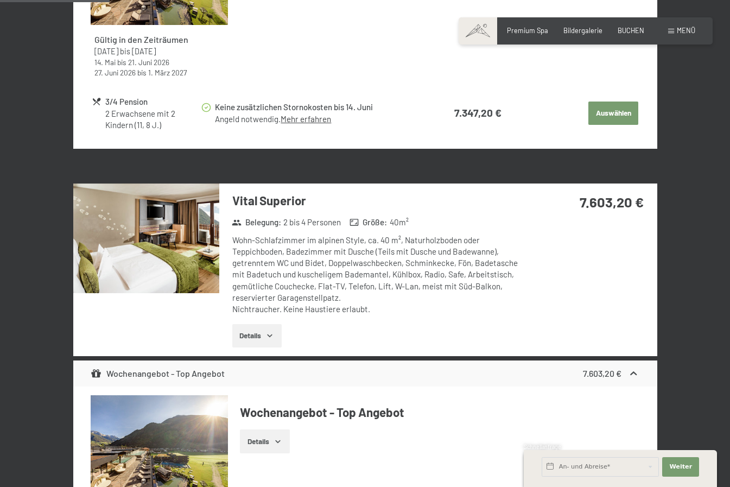
click at [174, 249] on img at bounding box center [146, 239] width 146 height 110
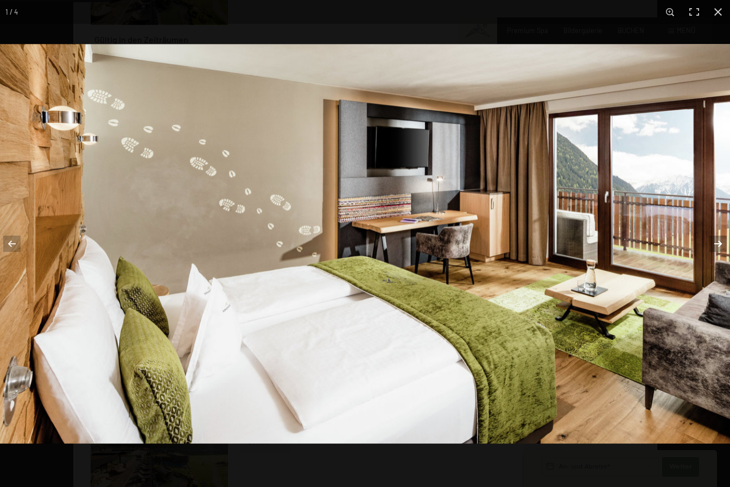
click at [719, 242] on button "button" at bounding box center [711, 244] width 38 height 54
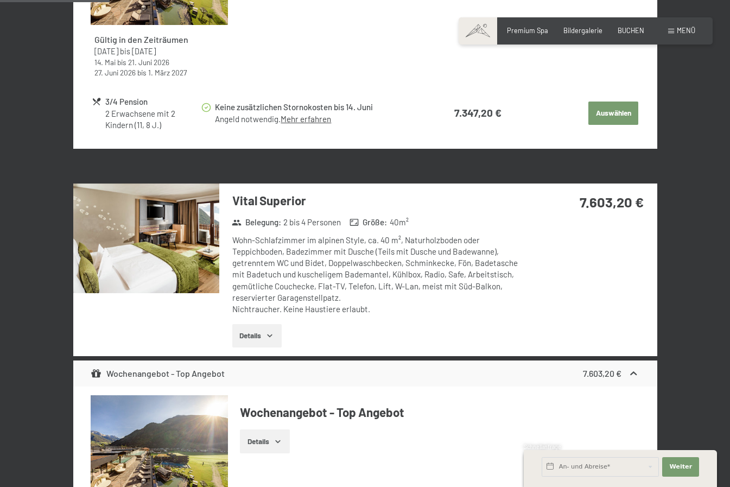
click at [0, 0] on button "button" at bounding box center [0, 0] width 0 height 0
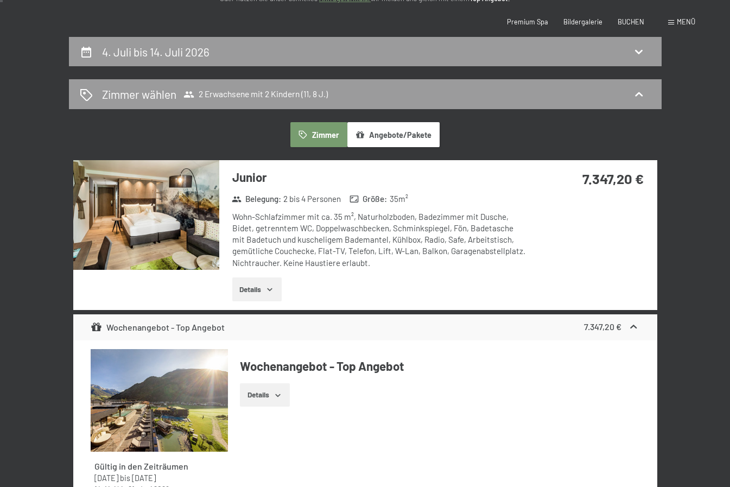
scroll to position [0, 0]
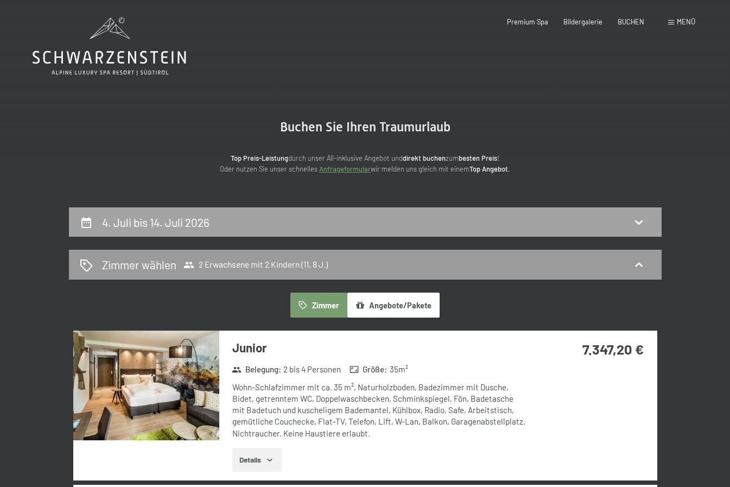
click at [351, 220] on div "4. Juli bis 14. Juli 2026" at bounding box center [365, 222] width 571 height 16
select select "11"
select select "8"
select select "[DATE]"
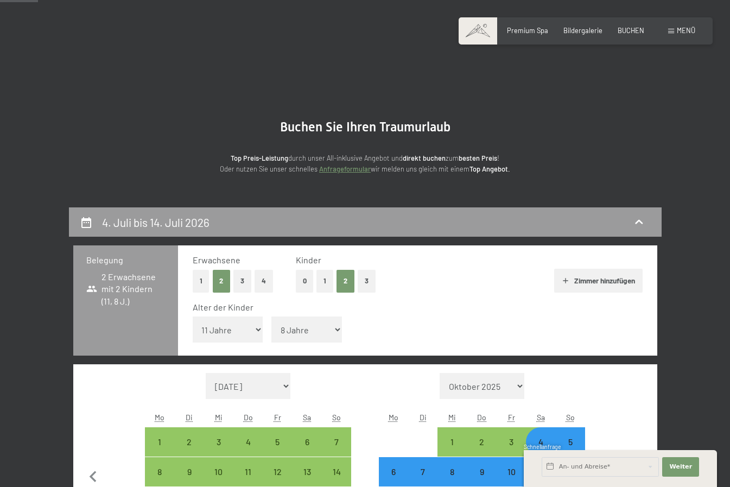
scroll to position [207, 0]
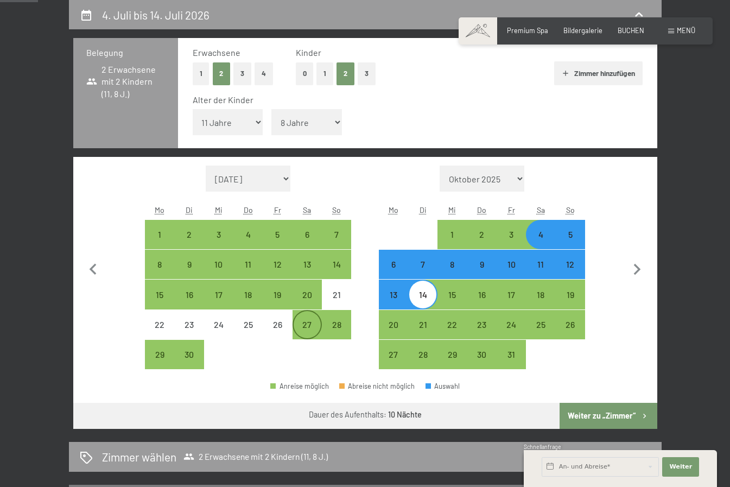
click at [308, 325] on div "27" at bounding box center [307, 333] width 27 height 27
select select "[DATE]"
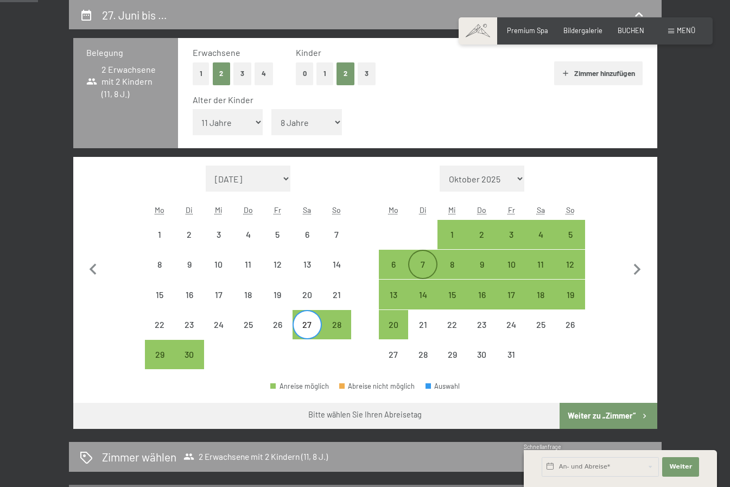
click at [419, 264] on div "7" at bounding box center [422, 273] width 27 height 27
select select "[DATE]"
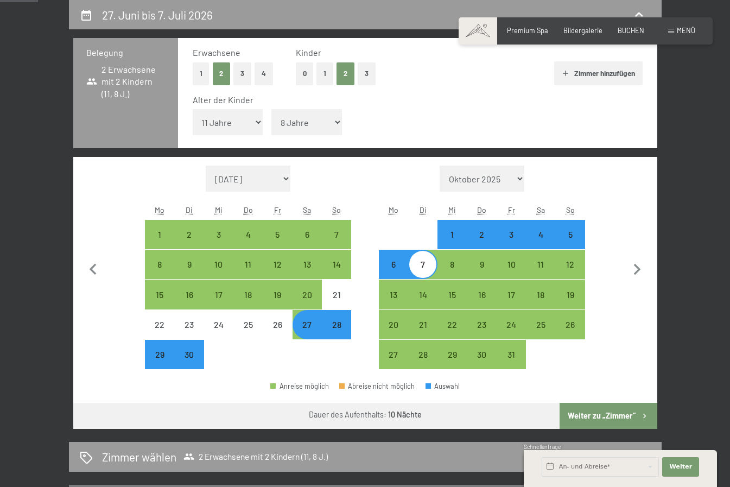
click at [622, 415] on button "Weiter zu „Zimmer“" at bounding box center [608, 416] width 97 height 26
select select "[DATE]"
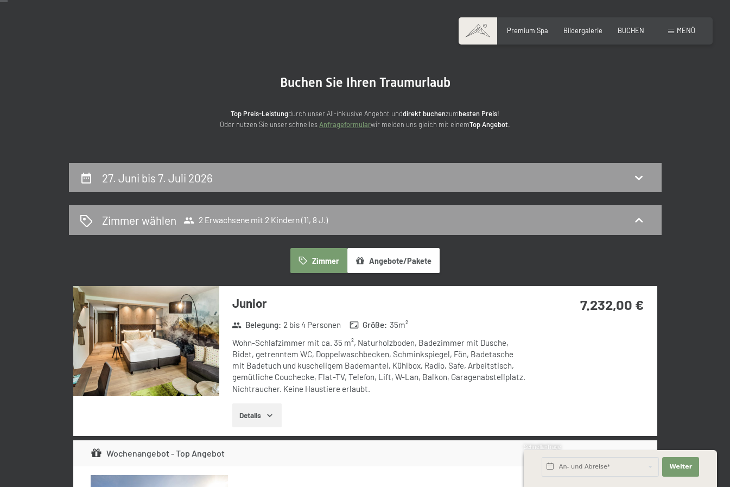
scroll to position [0, 0]
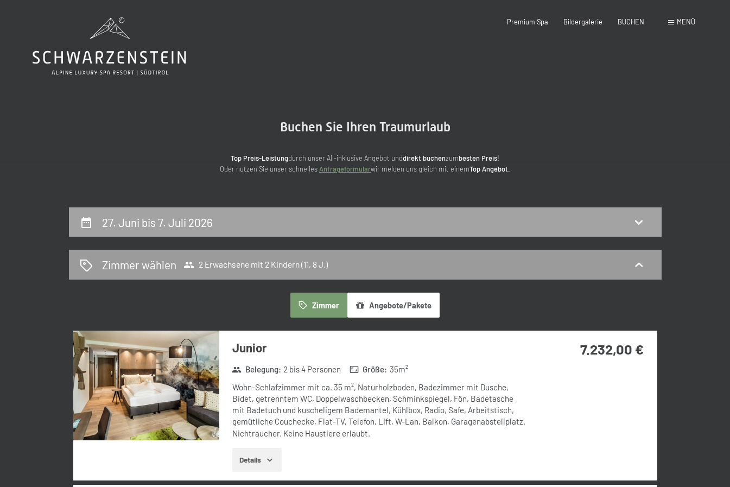
click at [337, 222] on div "27. Juni bis 7. Juli 2026" at bounding box center [365, 222] width 571 height 16
select select "11"
select select "8"
select select "[DATE]"
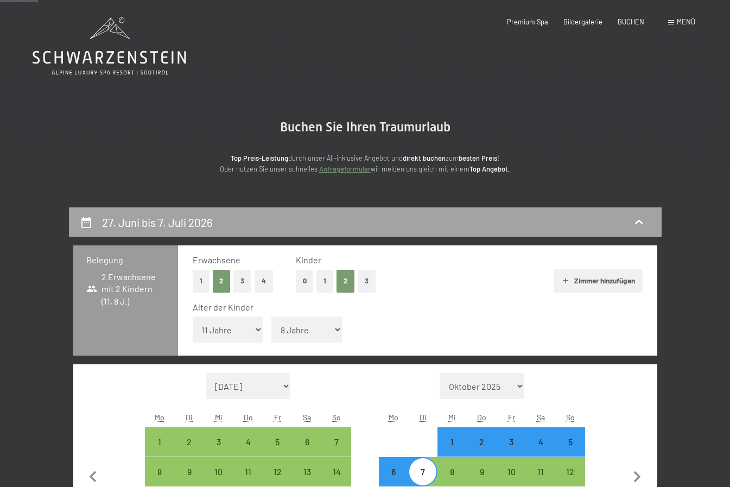
scroll to position [207, 0]
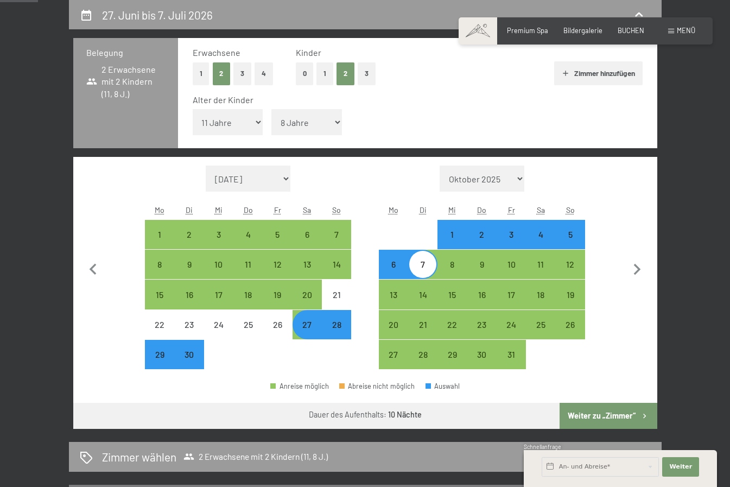
click at [338, 327] on div "28" at bounding box center [336, 333] width 27 height 27
select select "[DATE]"
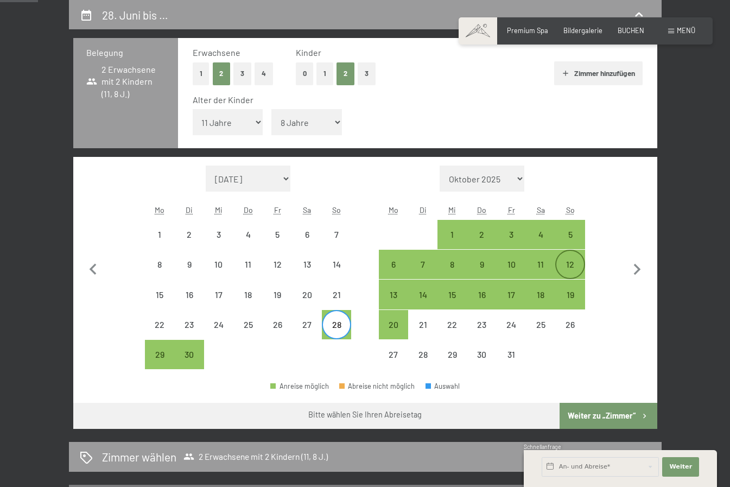
click at [572, 261] on div "12" at bounding box center [570, 273] width 27 height 27
select select "[DATE]"
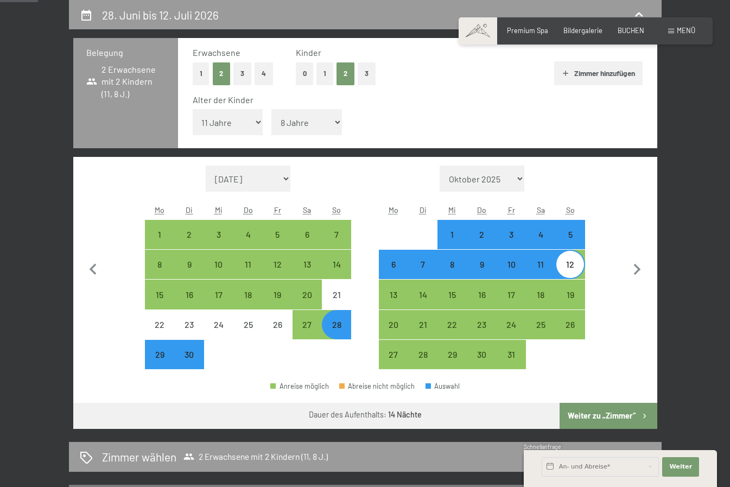
click at [606, 411] on button "Weiter zu „Zimmer“" at bounding box center [608, 416] width 97 height 26
select select "[DATE]"
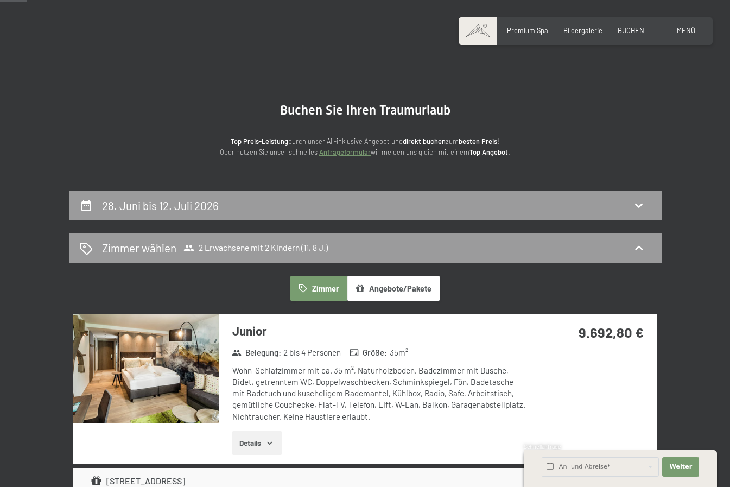
scroll to position [0, 0]
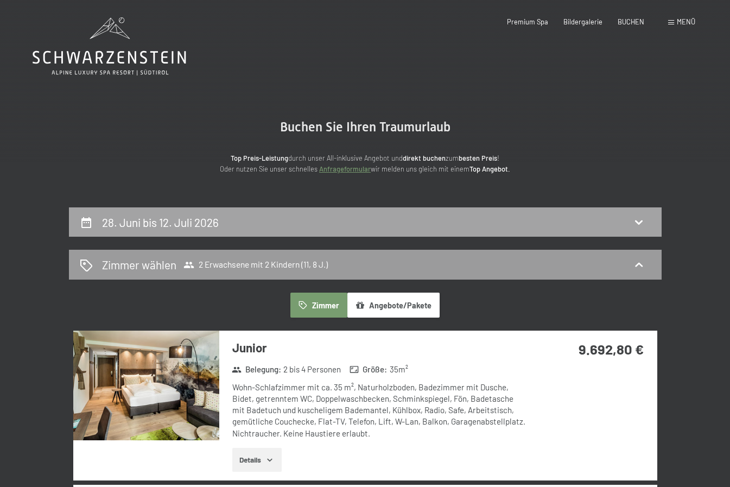
click at [460, 223] on div "28. Juni bis 12. Juli 2026" at bounding box center [365, 222] width 571 height 16
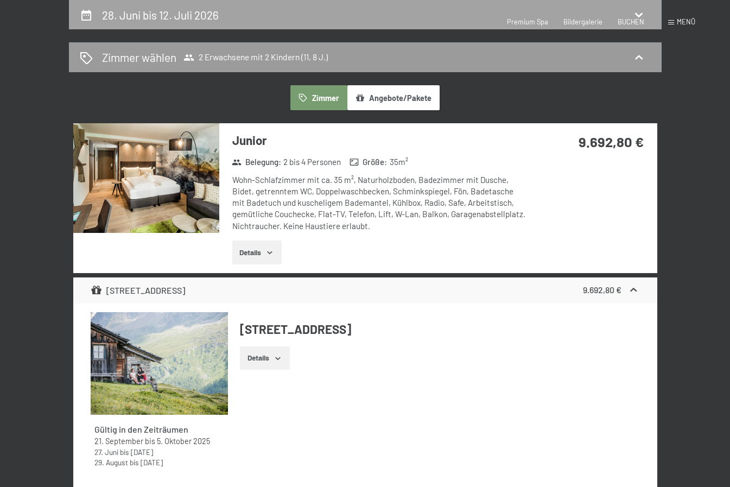
select select "11"
select select "8"
select select "[DATE]"
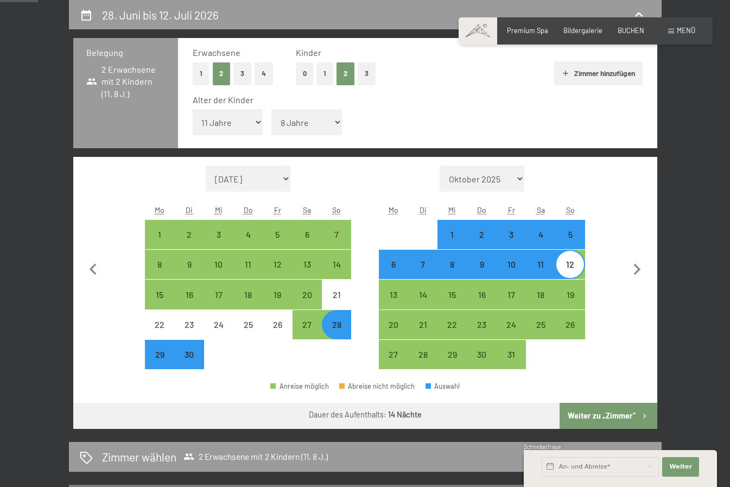
click at [339, 326] on div "28" at bounding box center [336, 333] width 27 height 27
select select "[DATE]"
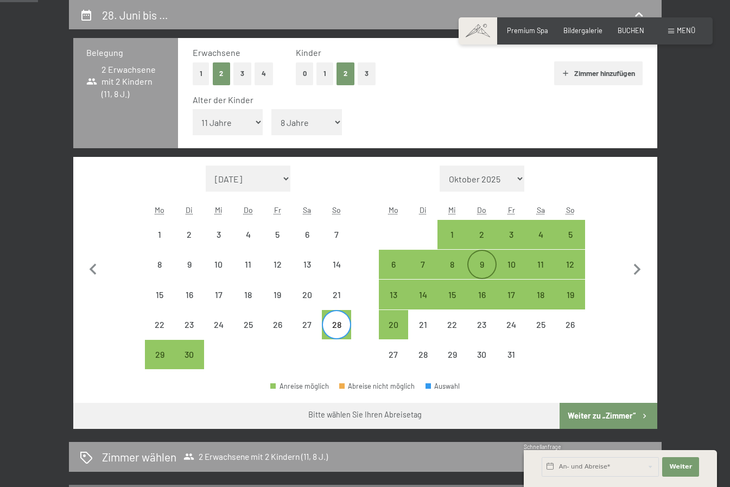
click at [481, 265] on div "9" at bounding box center [482, 273] width 27 height 27
select select "[DATE]"
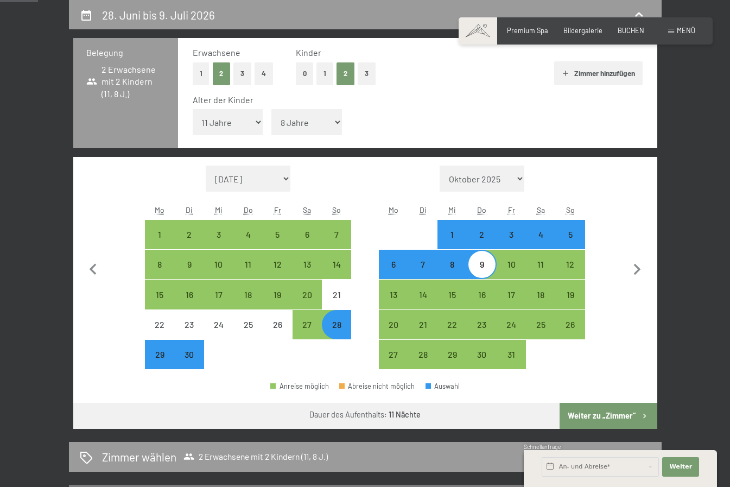
click at [619, 414] on button "Weiter zu „Zimmer“" at bounding box center [608, 416] width 97 height 26
select select "[DATE]"
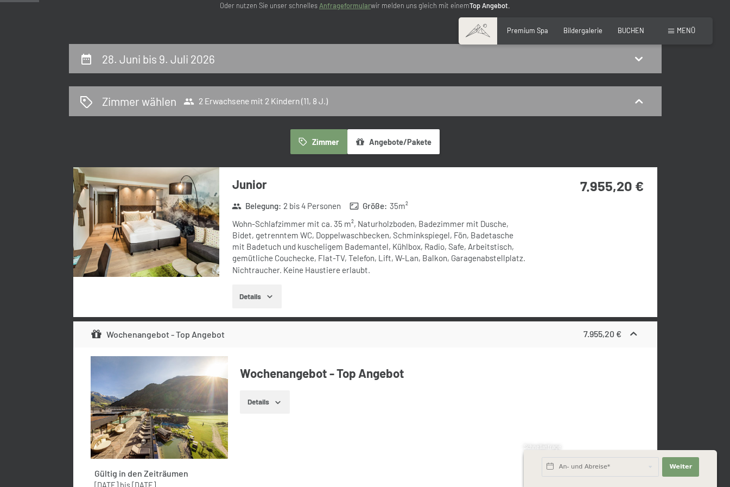
scroll to position [0, 0]
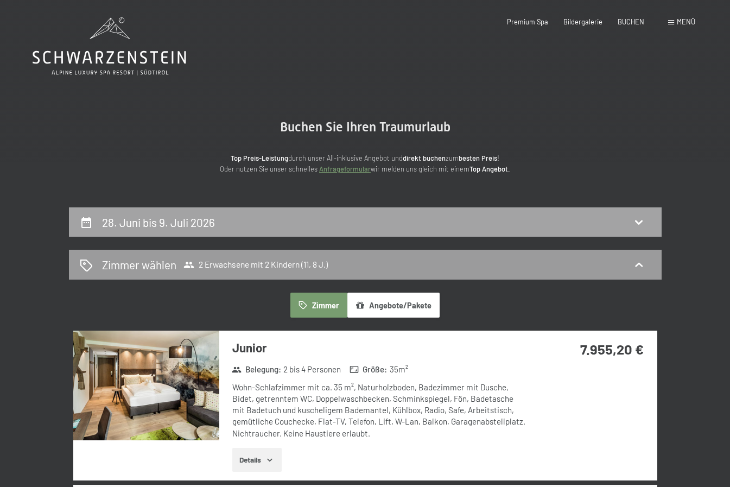
click at [535, 225] on div "28. Juni bis 9. Juli 2026" at bounding box center [365, 222] width 571 height 16
select select "11"
select select "8"
select select "[DATE]"
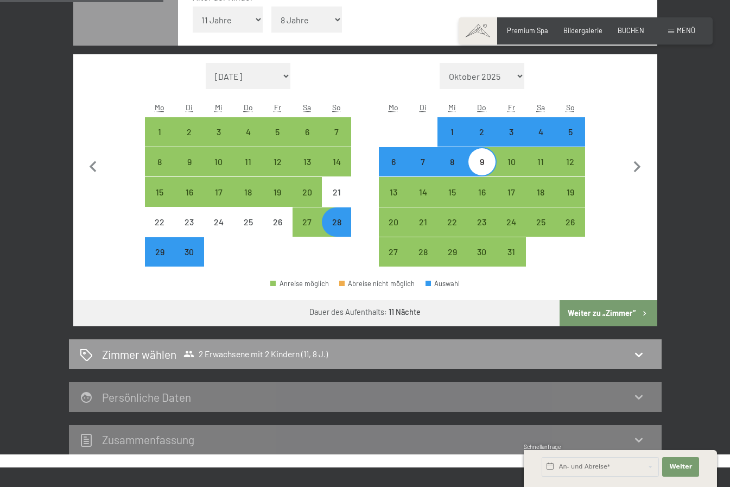
scroll to position [316, 0]
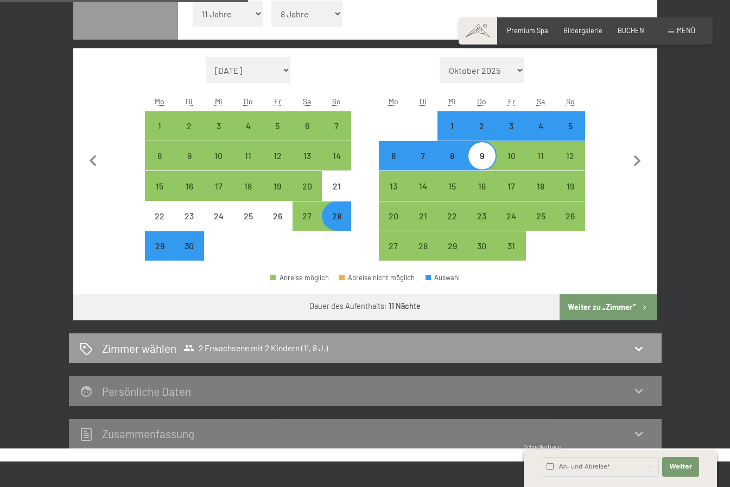
click at [338, 222] on div "28" at bounding box center [336, 225] width 27 height 27
select select "[DATE]"
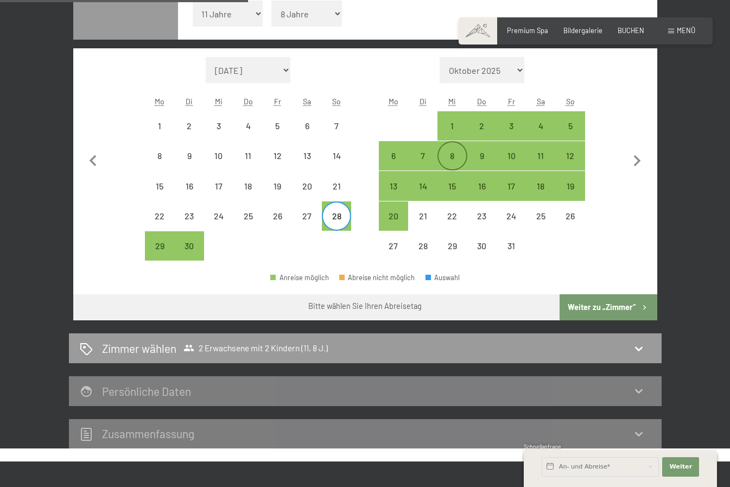
click at [447, 155] on div "8" at bounding box center [452, 165] width 27 height 27
select select "[DATE]"
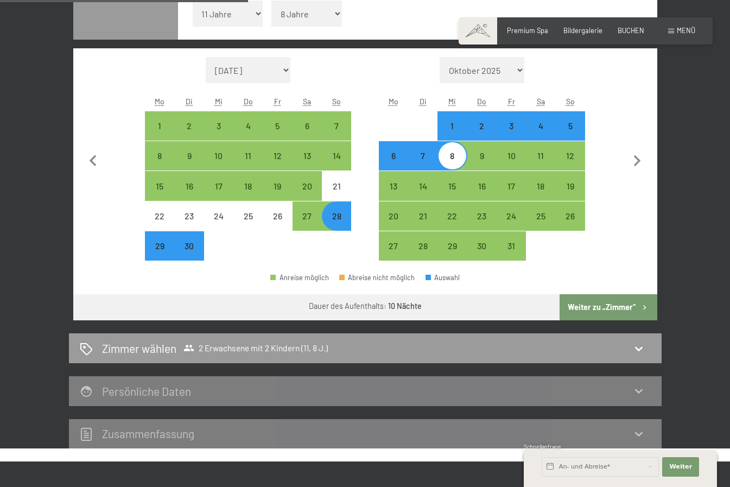
click at [595, 303] on button "Weiter zu „Zimmer“" at bounding box center [608, 307] width 97 height 26
select select "[DATE]"
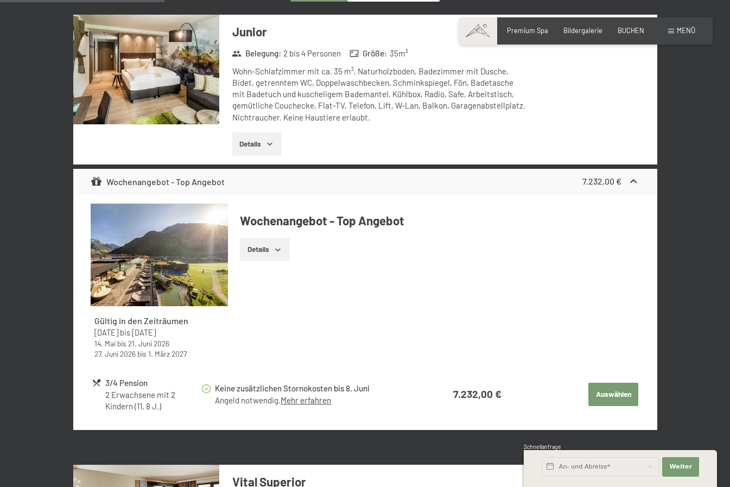
scroll to position [207, 0]
